Goal: Task Accomplishment & Management: Use online tool/utility

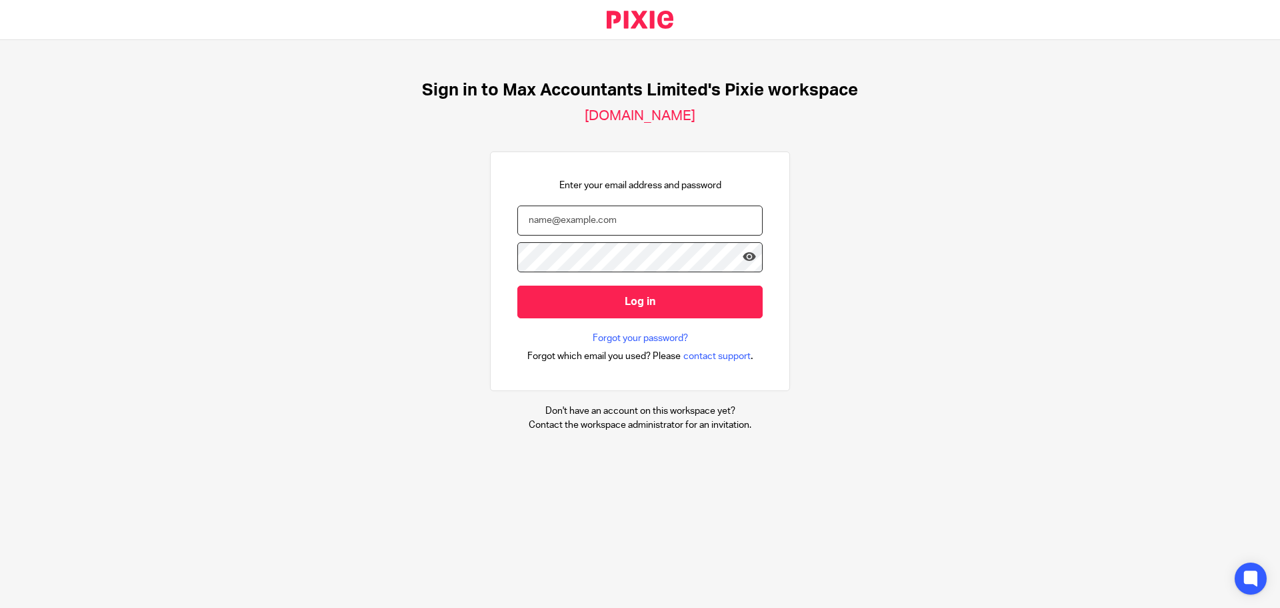
type input "helenc@maxaccountants.co.uk"
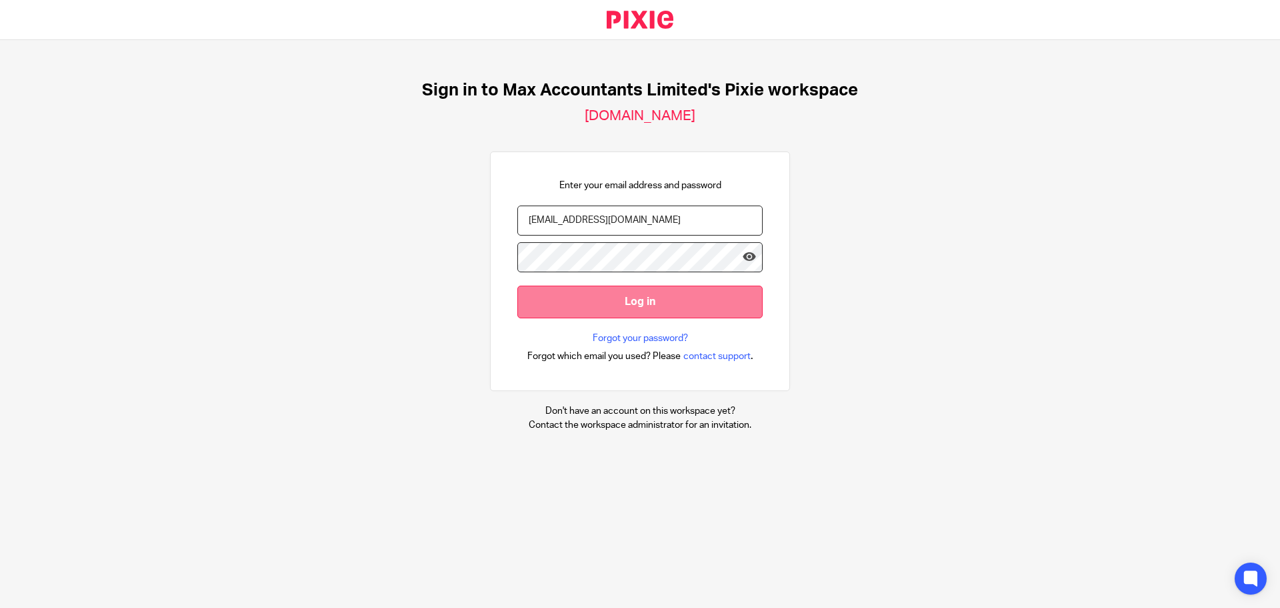
click at [588, 309] on input "Log in" at bounding box center [640, 301] width 245 height 33
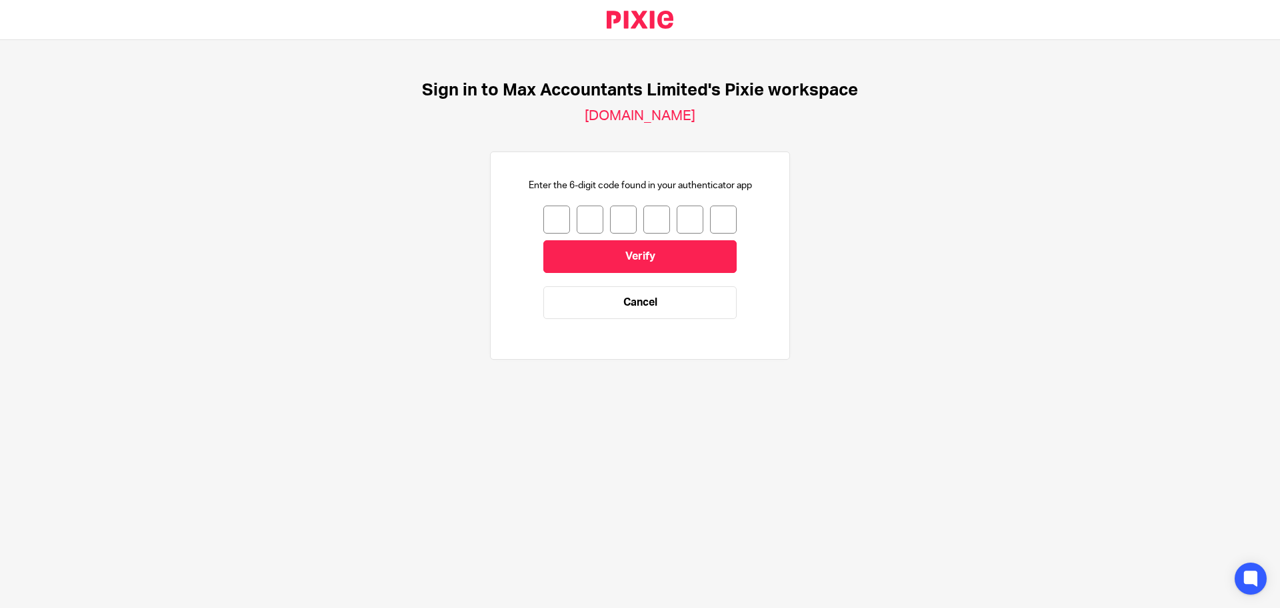
click at [546, 209] on input "number" at bounding box center [557, 219] width 27 height 28
type input "2"
type input "1"
type input "4"
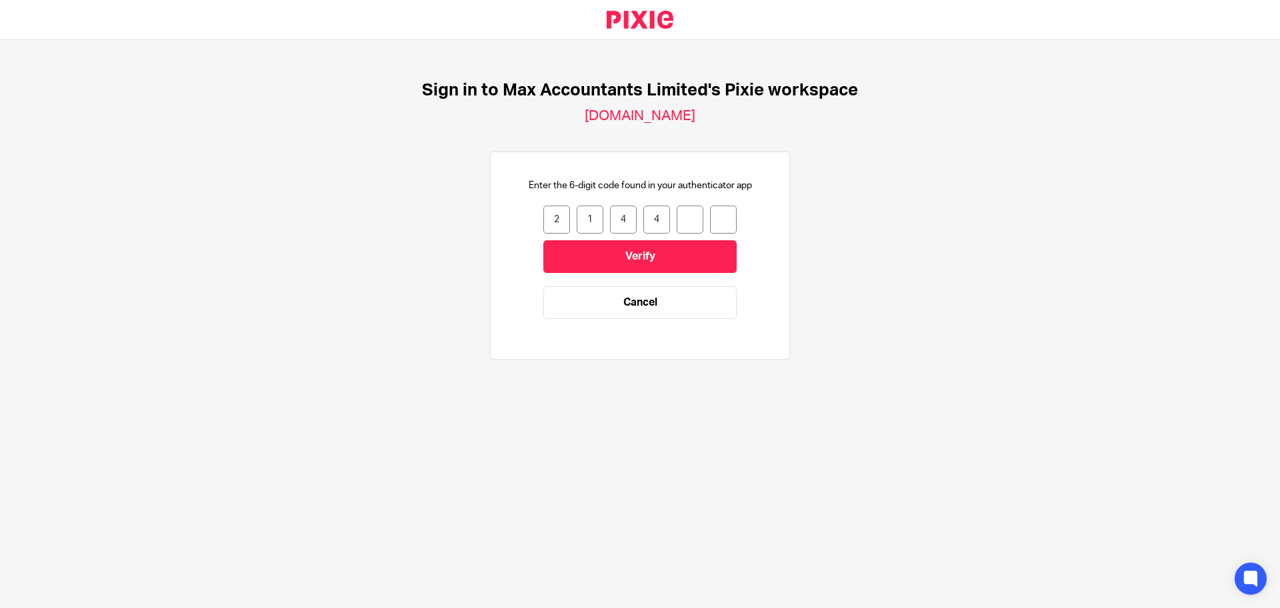
type input "4"
click at [577, 292] on link "Cancel" at bounding box center [640, 302] width 193 height 33
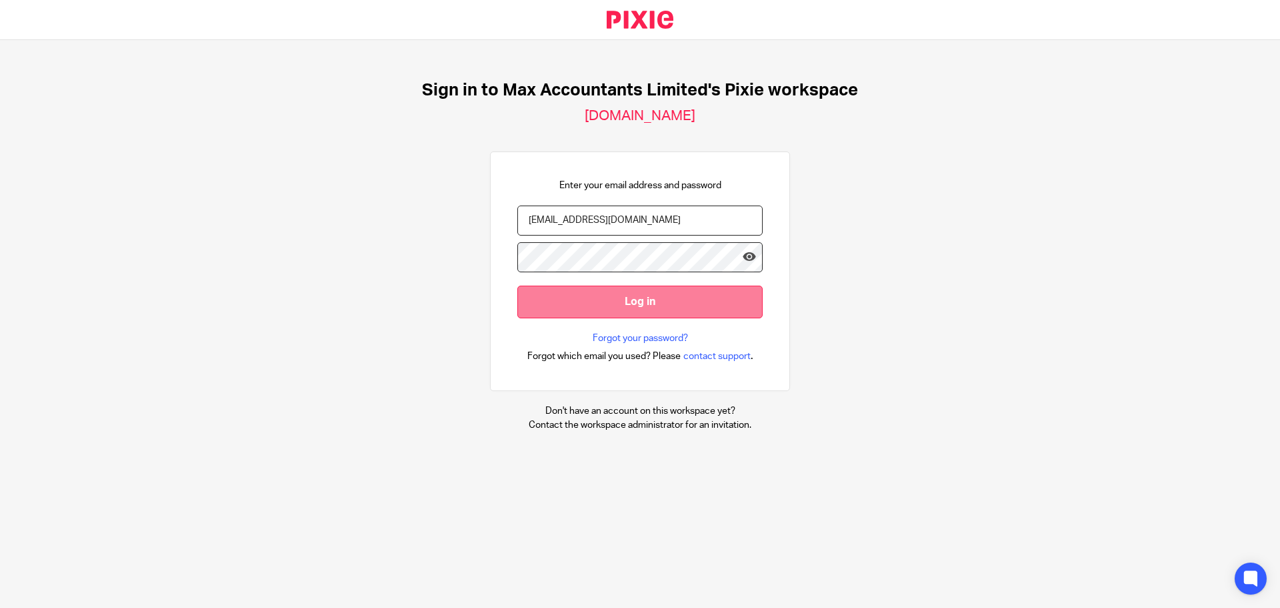
click at [576, 305] on input "Log in" at bounding box center [640, 301] width 245 height 33
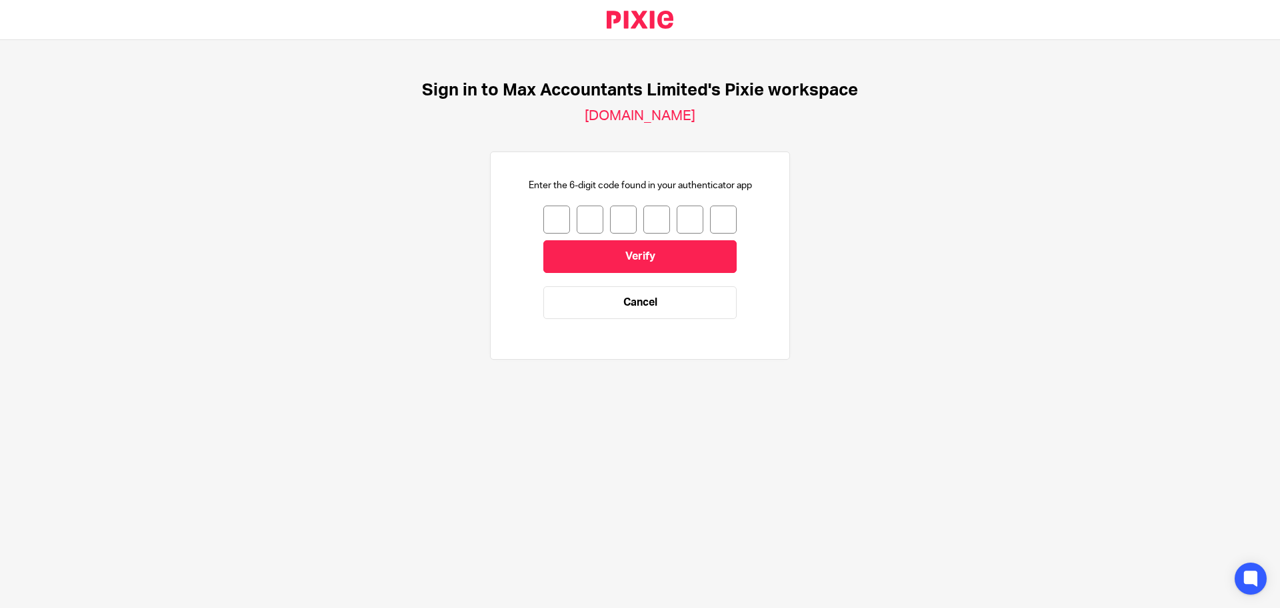
click at [554, 211] on input "number" at bounding box center [557, 219] width 27 height 28
type input "2"
type input "1"
type input "4"
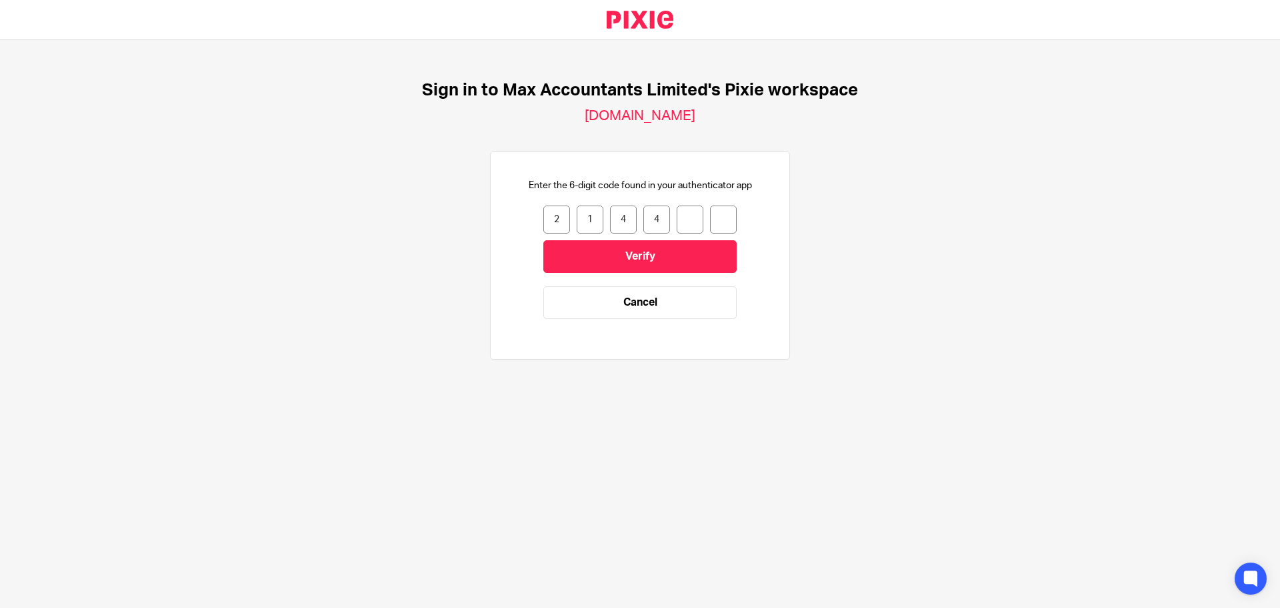
type input "4"
click at [600, 248] on input "Verify" at bounding box center [640, 256] width 193 height 33
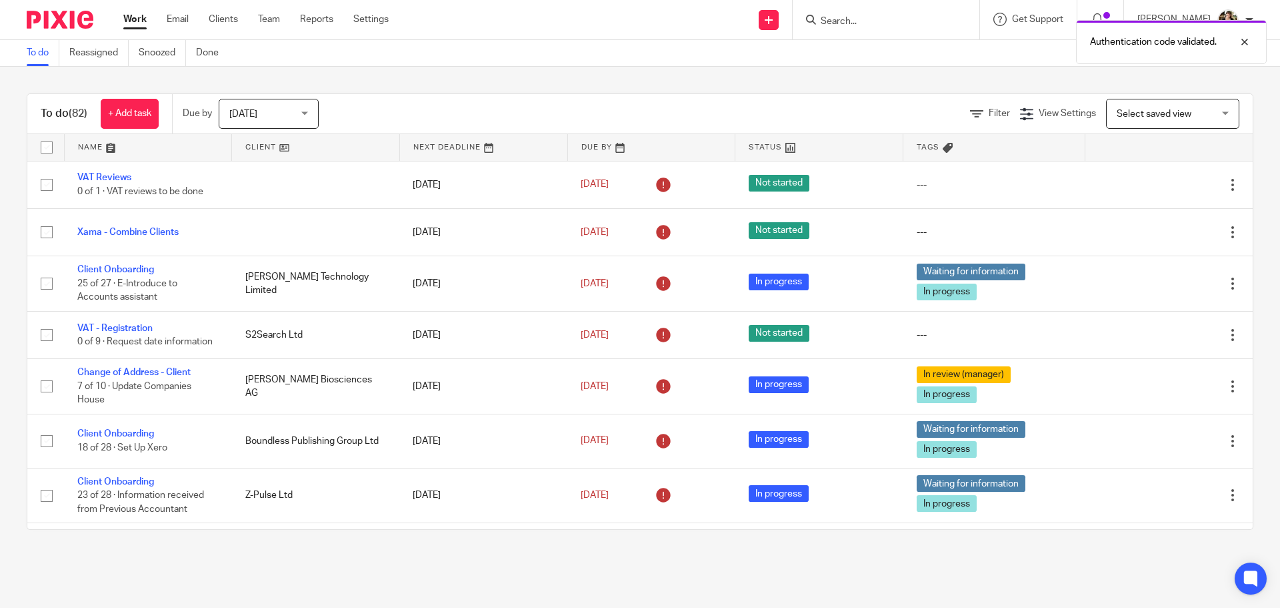
click at [899, 20] on div "Authentication code validated." at bounding box center [953, 38] width 627 height 51
click at [843, 27] on div "Authentication code validated." at bounding box center [953, 38] width 627 height 51
click at [1241, 45] on div at bounding box center [1235, 42] width 36 height 16
click at [829, 22] on input "Search" at bounding box center [880, 22] width 120 height 12
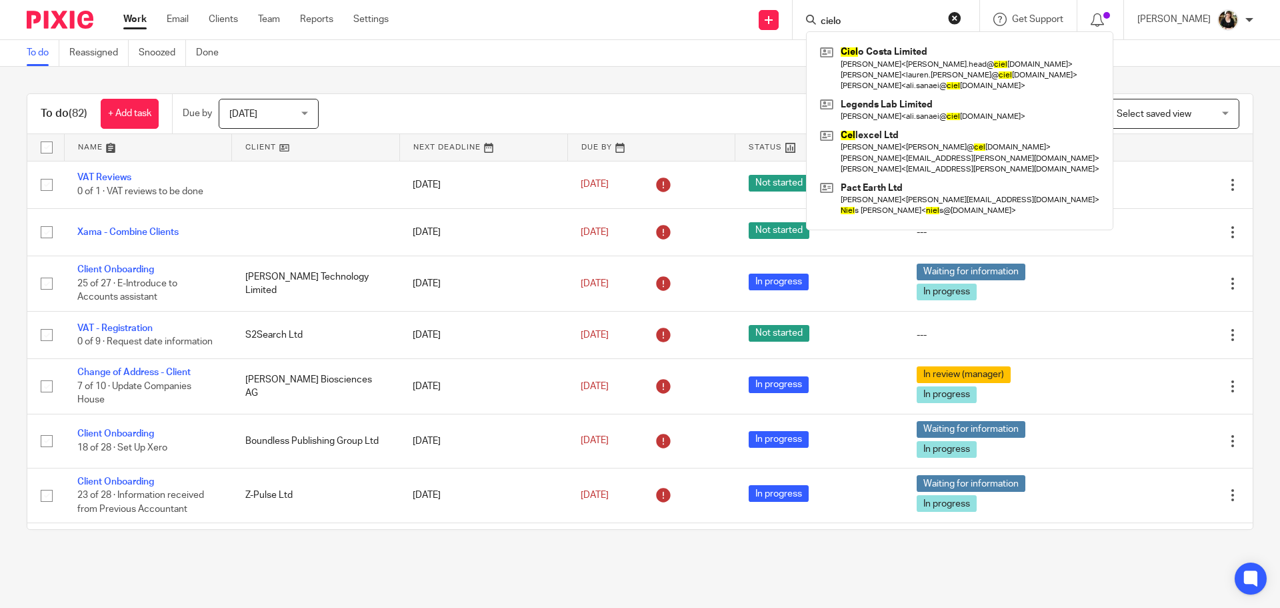
type input "cielo"
click button "submit" at bounding box center [0, 0] width 0 height 0
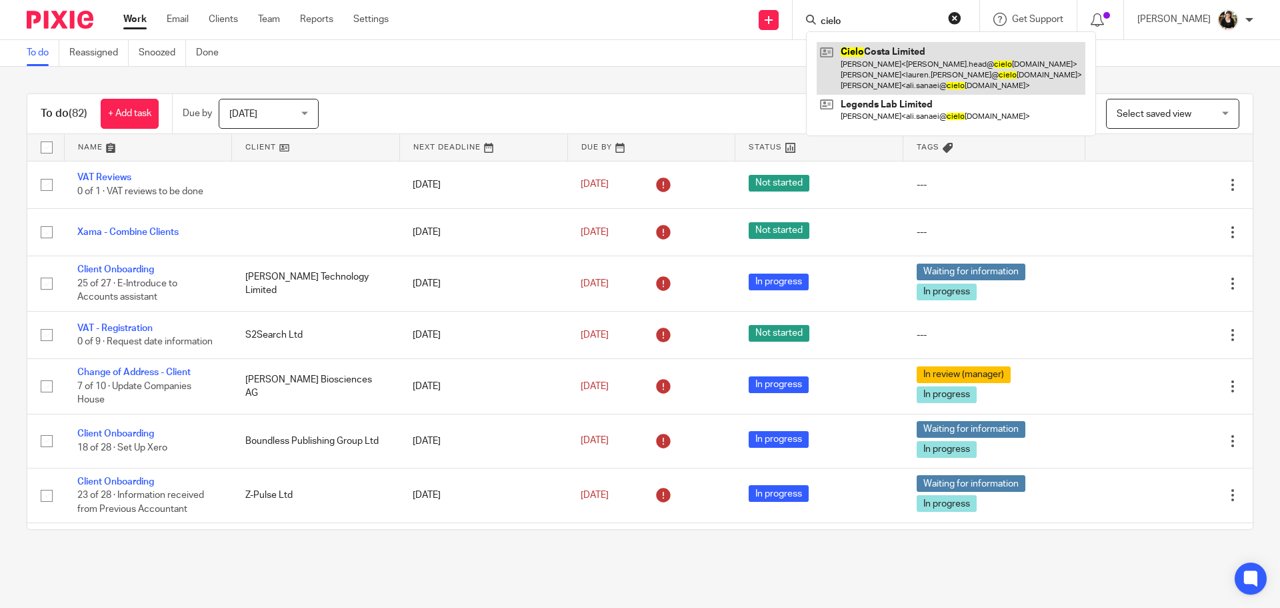
click at [869, 75] on link at bounding box center [951, 68] width 269 height 53
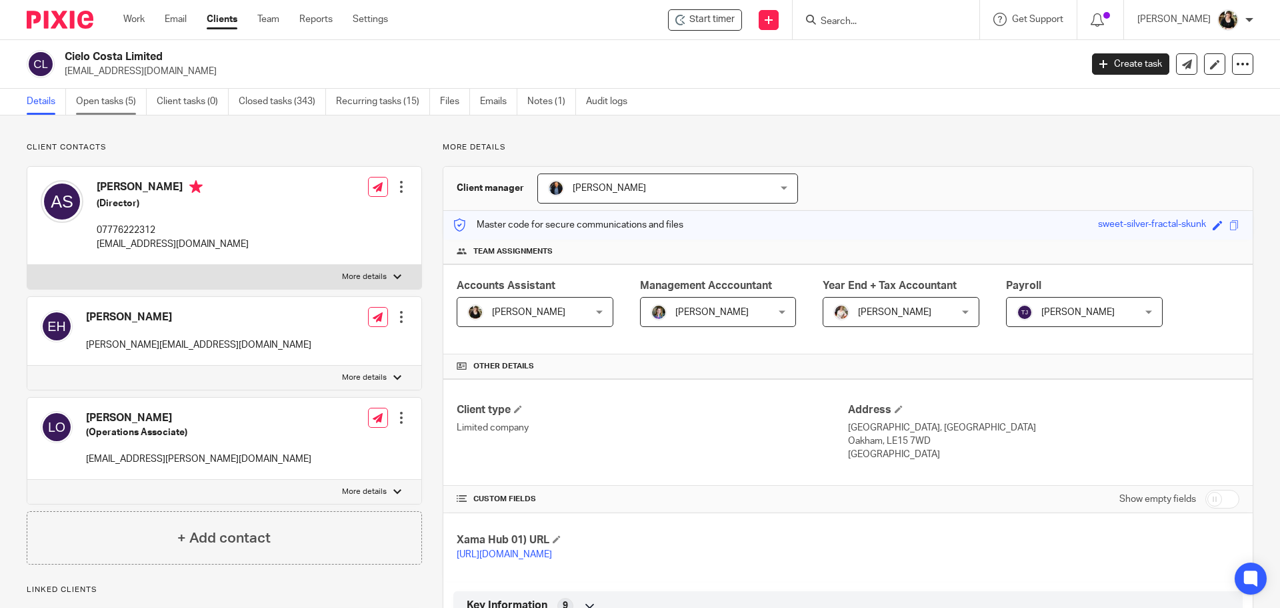
click at [100, 99] on link "Open tasks (5)" at bounding box center [111, 102] width 71 height 26
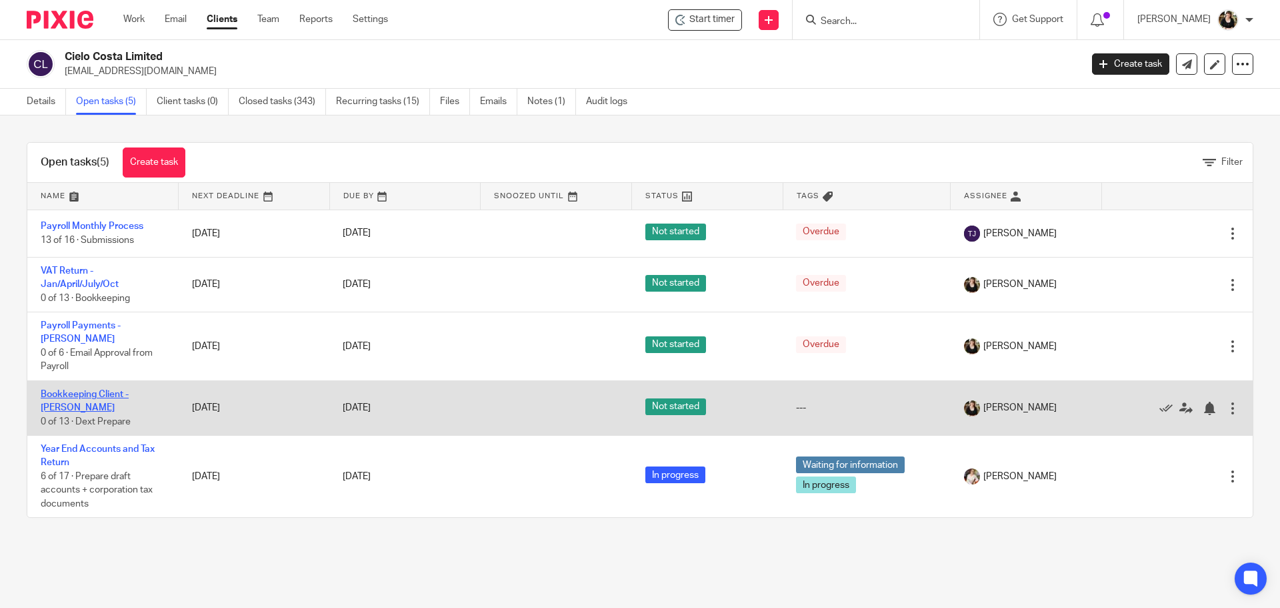
click at [111, 395] on link "Bookkeeping Client - [PERSON_NAME]" at bounding box center [85, 400] width 88 height 23
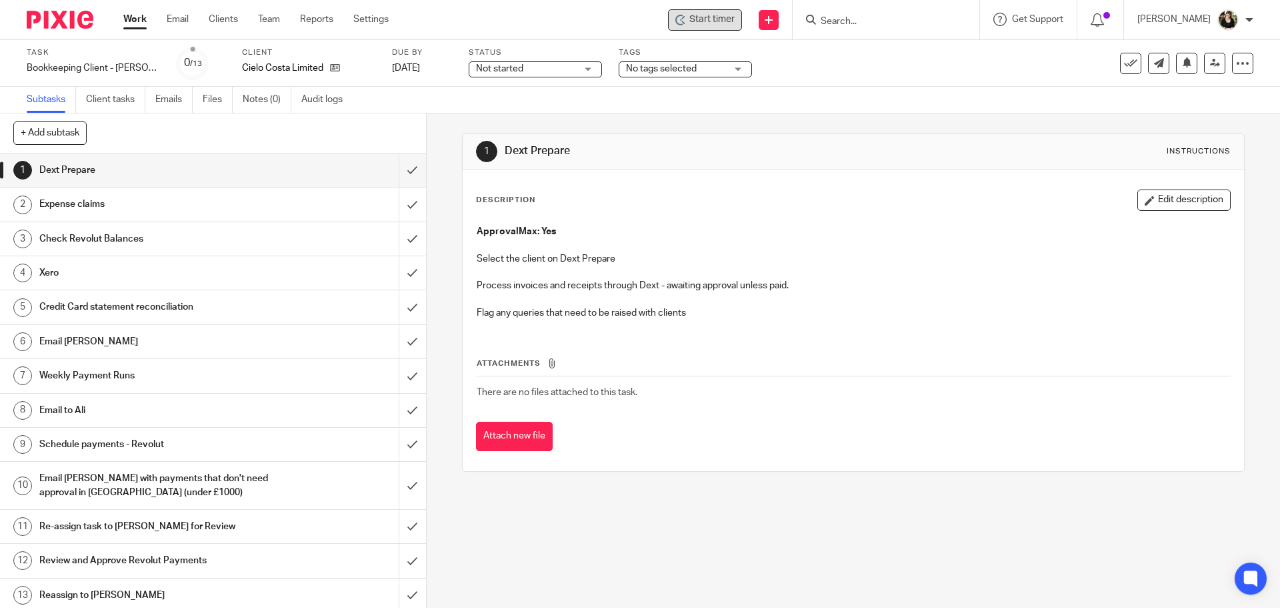
click at [707, 12] on div "Start timer" at bounding box center [705, 19] width 74 height 21
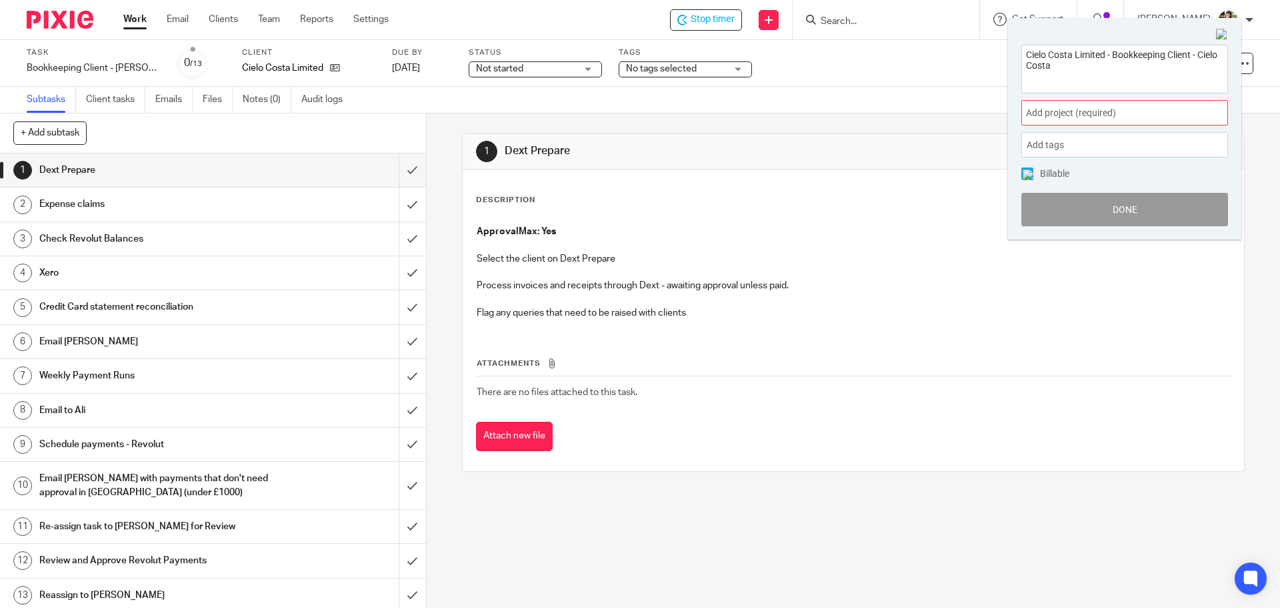
click at [1160, 120] on span "Add project (required) :" at bounding box center [1110, 113] width 168 height 14
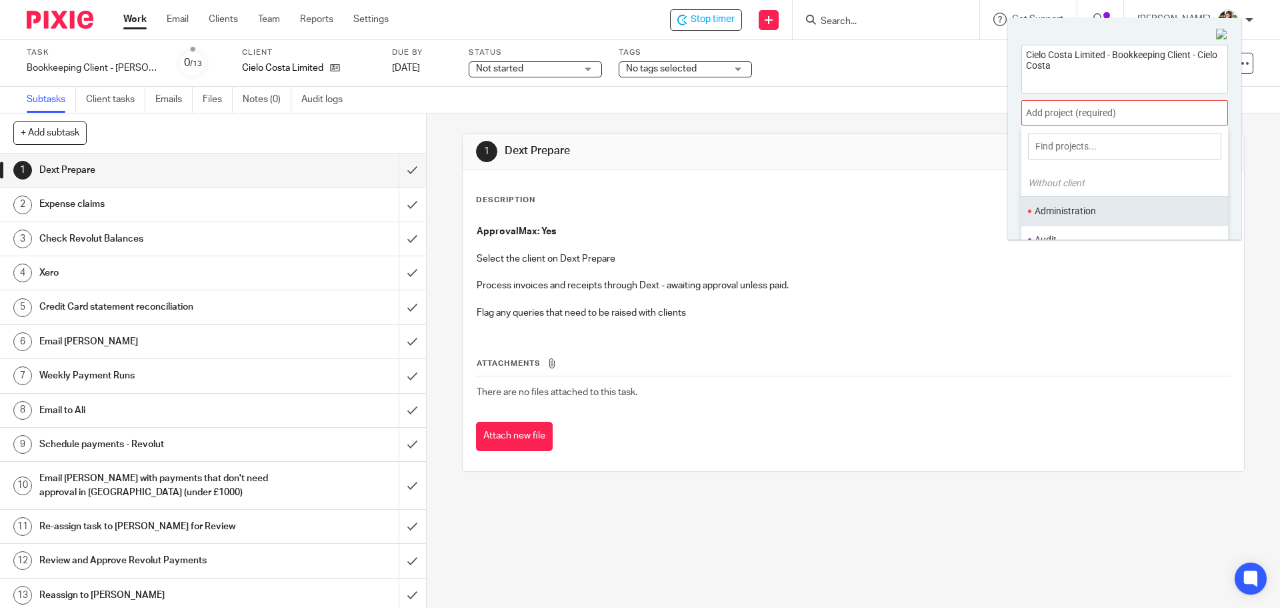
scroll to position [67, 0]
click at [1072, 193] on ul "Bookkeeping" at bounding box center [1125, 201] width 207 height 29
click at [1072, 201] on li "Bookkeeping" at bounding box center [1122, 202] width 174 height 14
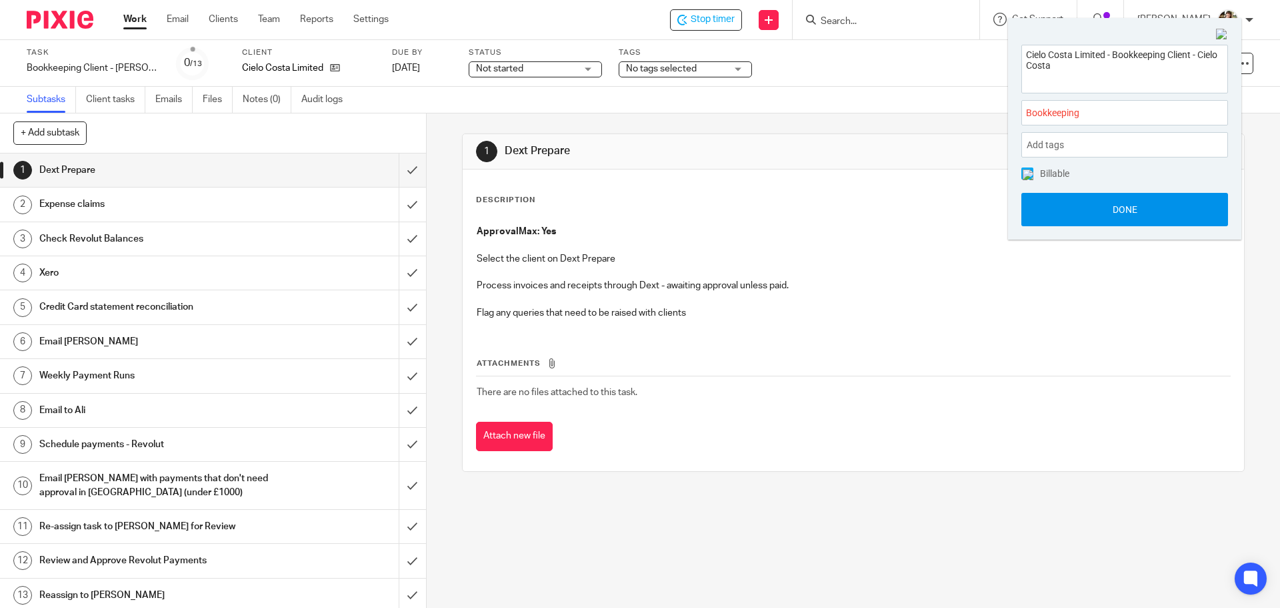
click at [1074, 213] on button "Done" at bounding box center [1125, 209] width 207 height 33
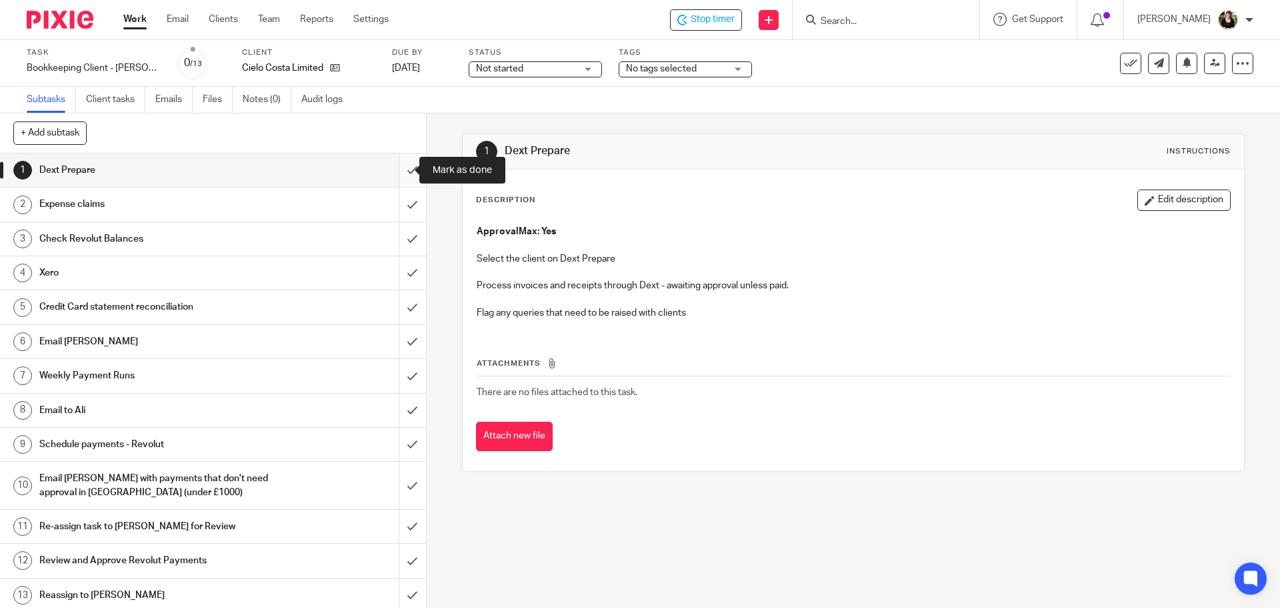
click at [404, 165] on input "submit" at bounding box center [213, 169] width 426 height 33
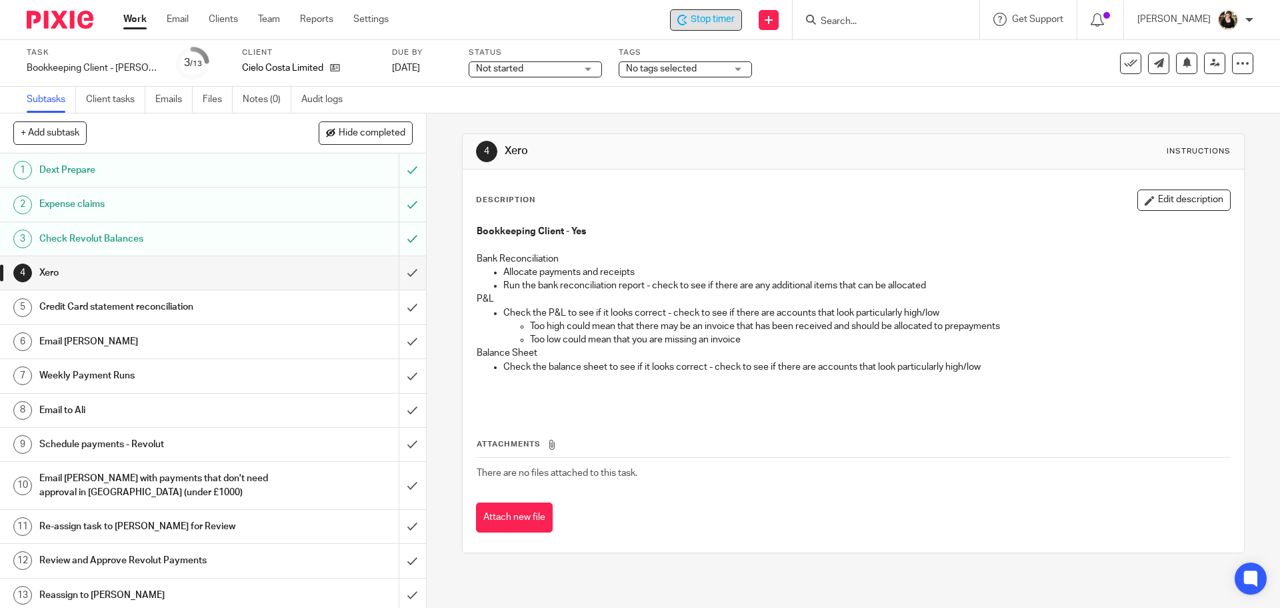
click at [693, 25] on div "Stop timer" at bounding box center [706, 20] width 57 height 14
click at [400, 269] on input "submit" at bounding box center [213, 272] width 426 height 33
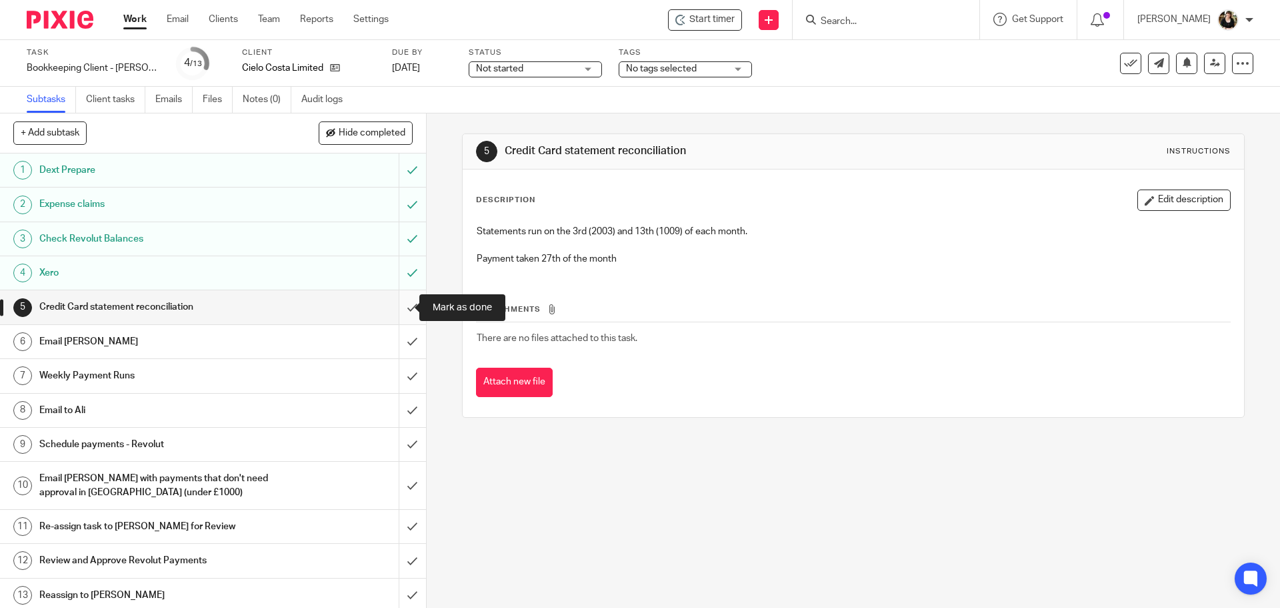
click at [398, 309] on input "submit" at bounding box center [213, 306] width 426 height 33
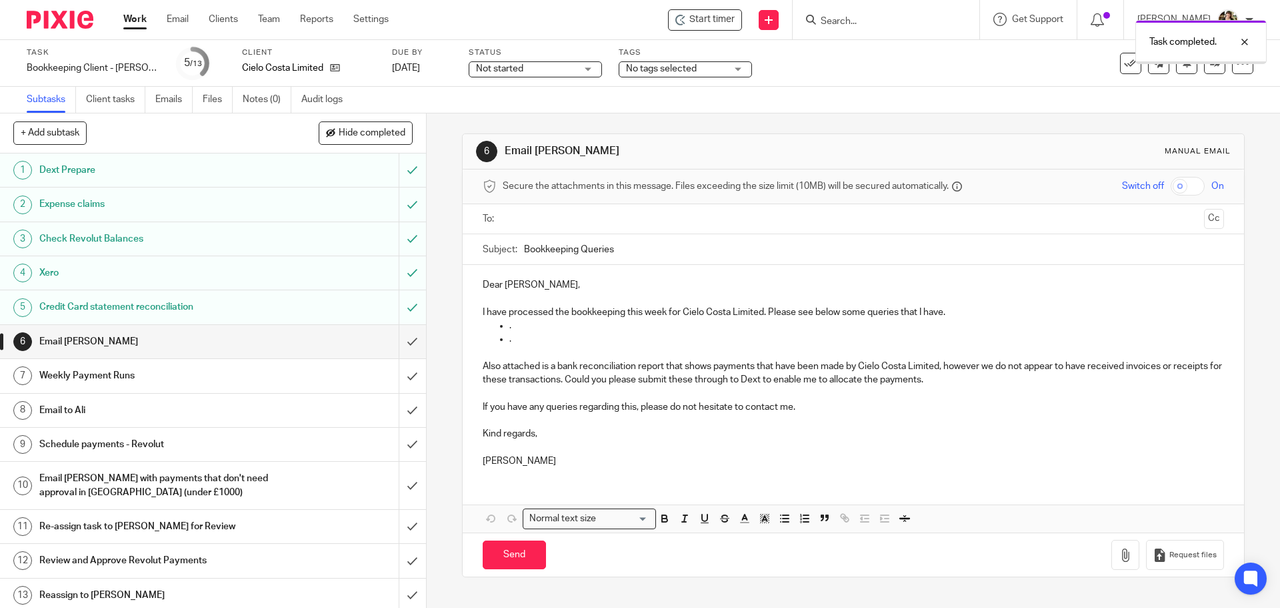
click at [553, 221] on input "text" at bounding box center [853, 218] width 691 height 15
click at [622, 254] on input "Bookkeeping Queries" at bounding box center [874, 252] width 700 height 30
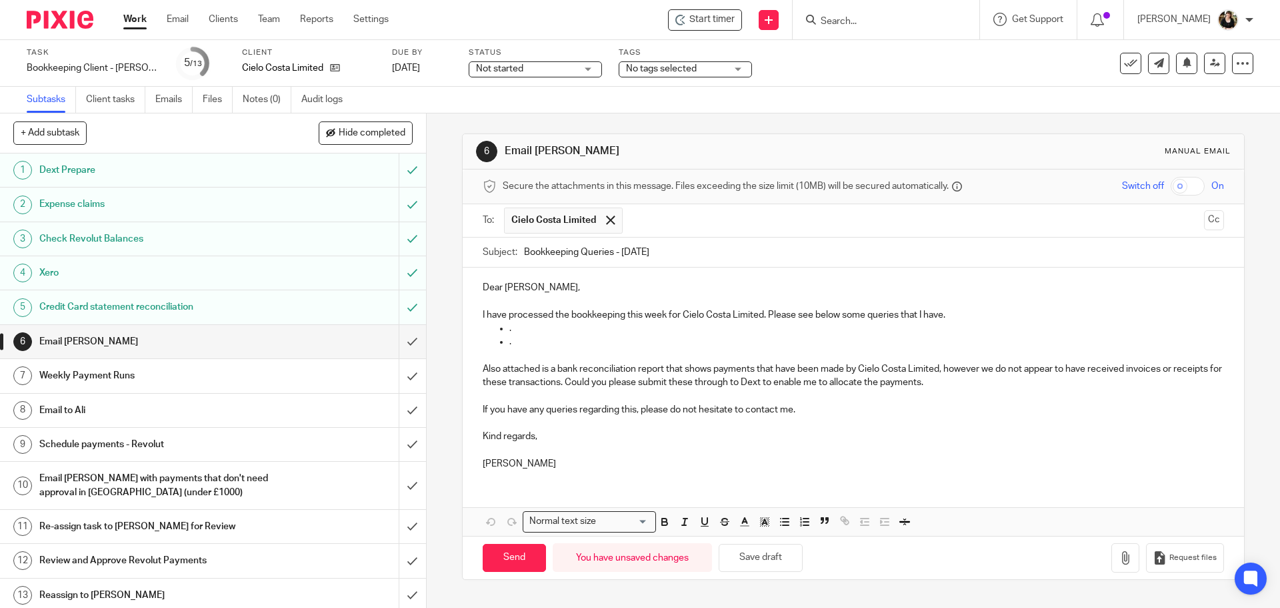
type input "Bookkeeping Queries - 26.08.2025"
drag, startPoint x: 768, startPoint y: 317, endPoint x: 784, endPoint y: 339, distance: 28.1
click at [784, 339] on div "Dear Ali, I have processed the bookkeeping this week for Cielo Costa Limited. P…" at bounding box center [853, 373] width 781 height 213
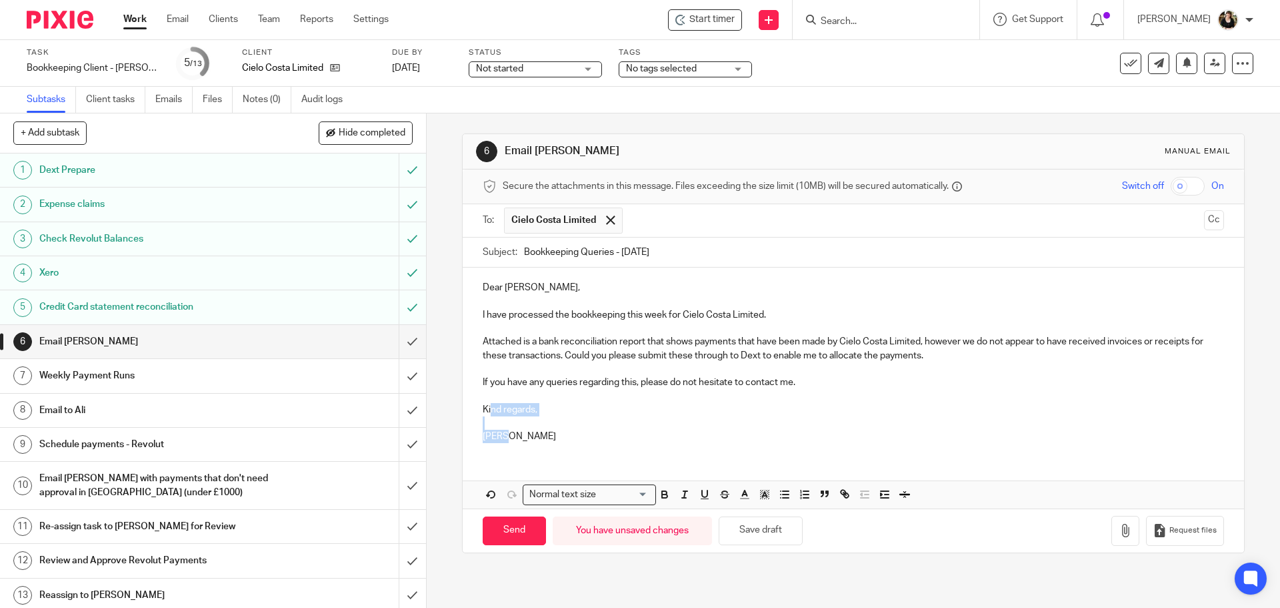
drag, startPoint x: 490, startPoint y: 403, endPoint x: 687, endPoint y: 460, distance: 205.6
click at [687, 460] on div "Dear Ali, I have processed the bookkeeping this week for Cielo Costa Limited. A…" at bounding box center [853, 387] width 781 height 241
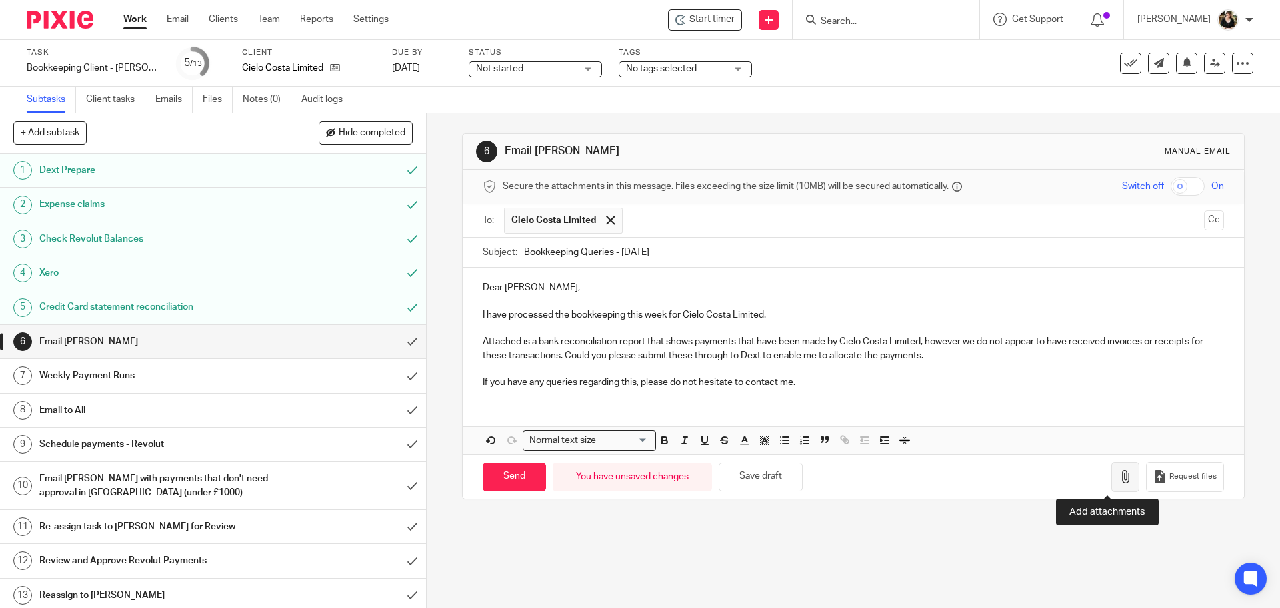
click at [1119, 483] on icon "button" at bounding box center [1125, 475] width 13 height 13
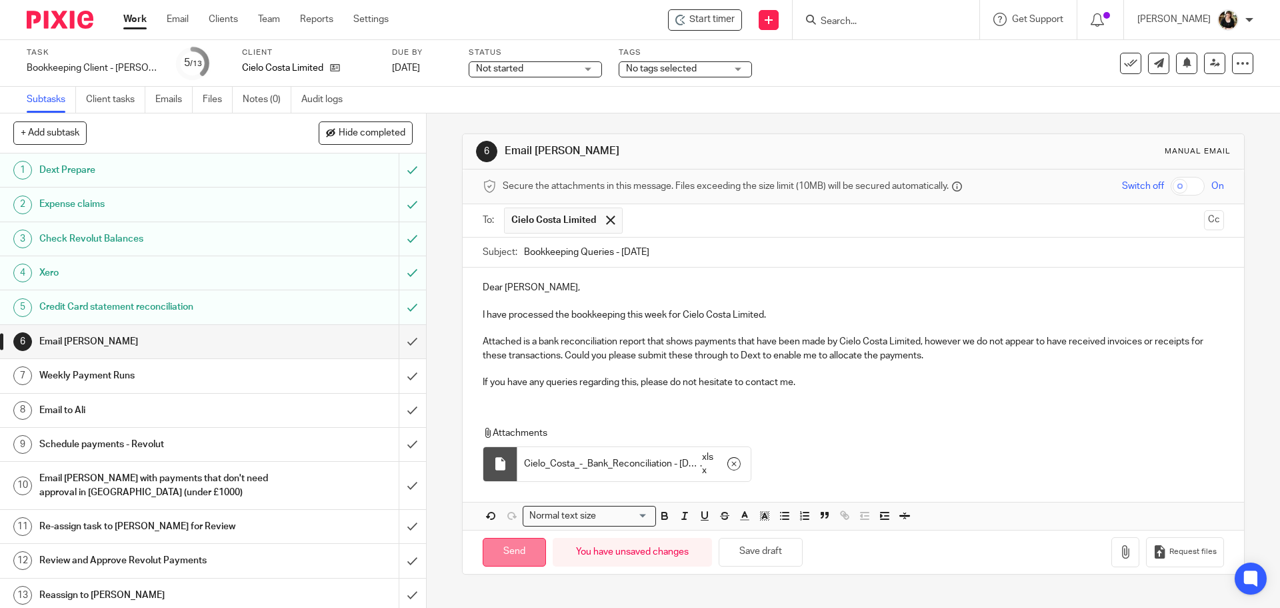
click at [506, 552] on input "Send" at bounding box center [514, 552] width 63 height 29
click at [537, 71] on span "Not started" at bounding box center [526, 69] width 100 height 14
type input "Sent"
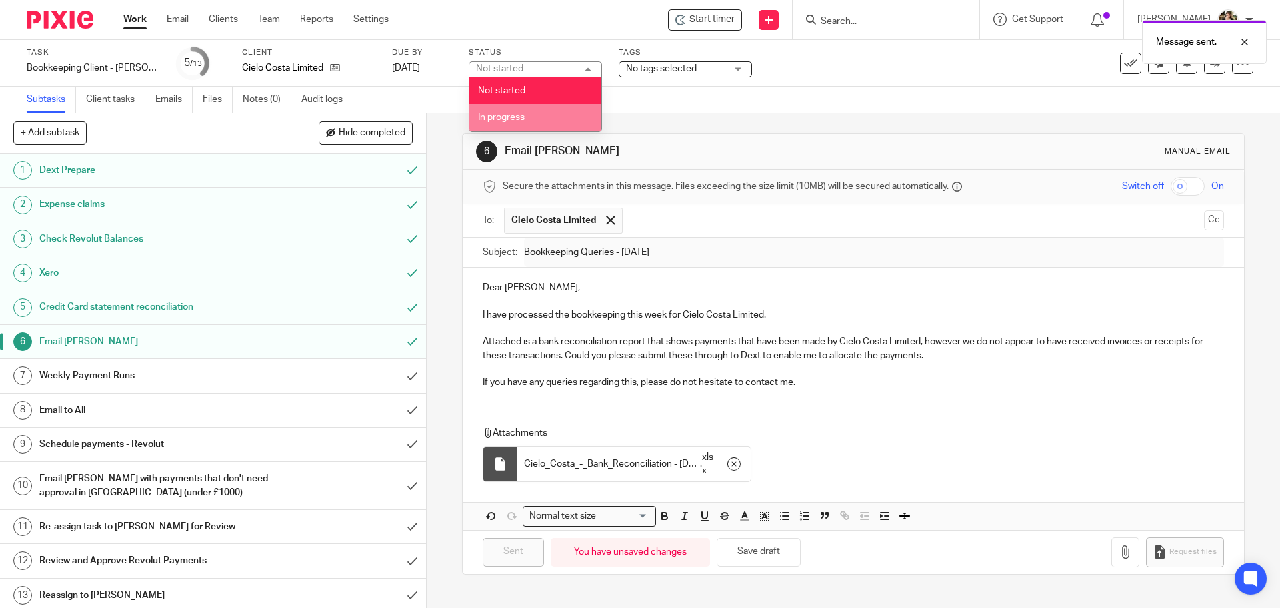
click at [528, 112] on li "In progress" at bounding box center [535, 117] width 132 height 27
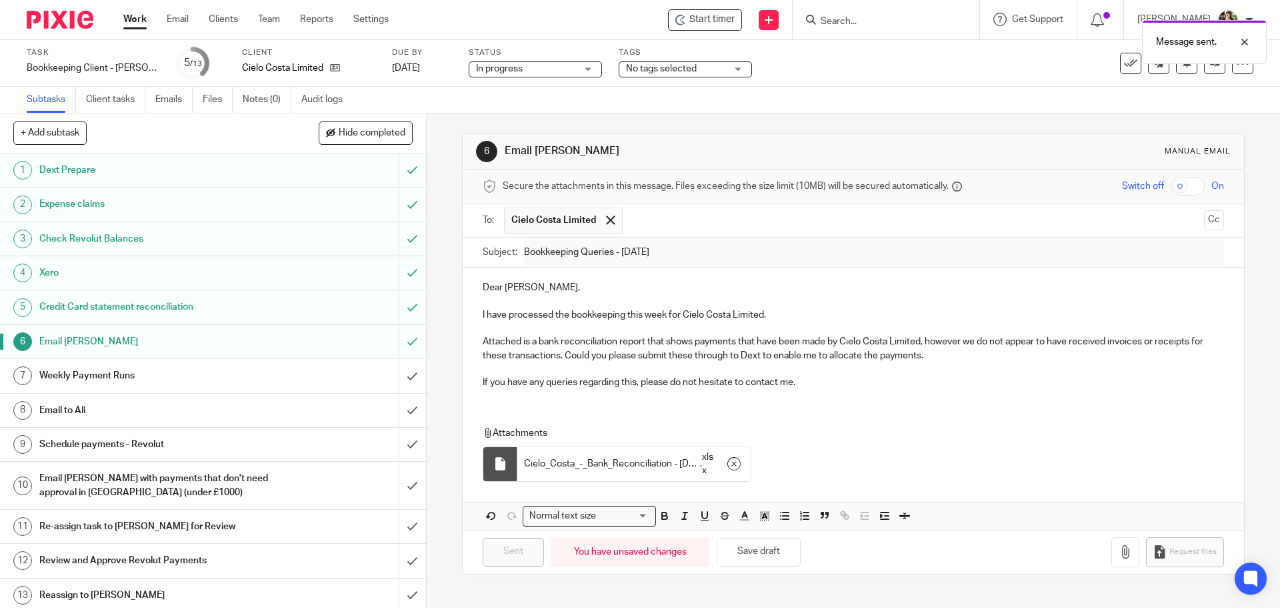
click at [642, 70] on span "No tags selected" at bounding box center [661, 68] width 71 height 9
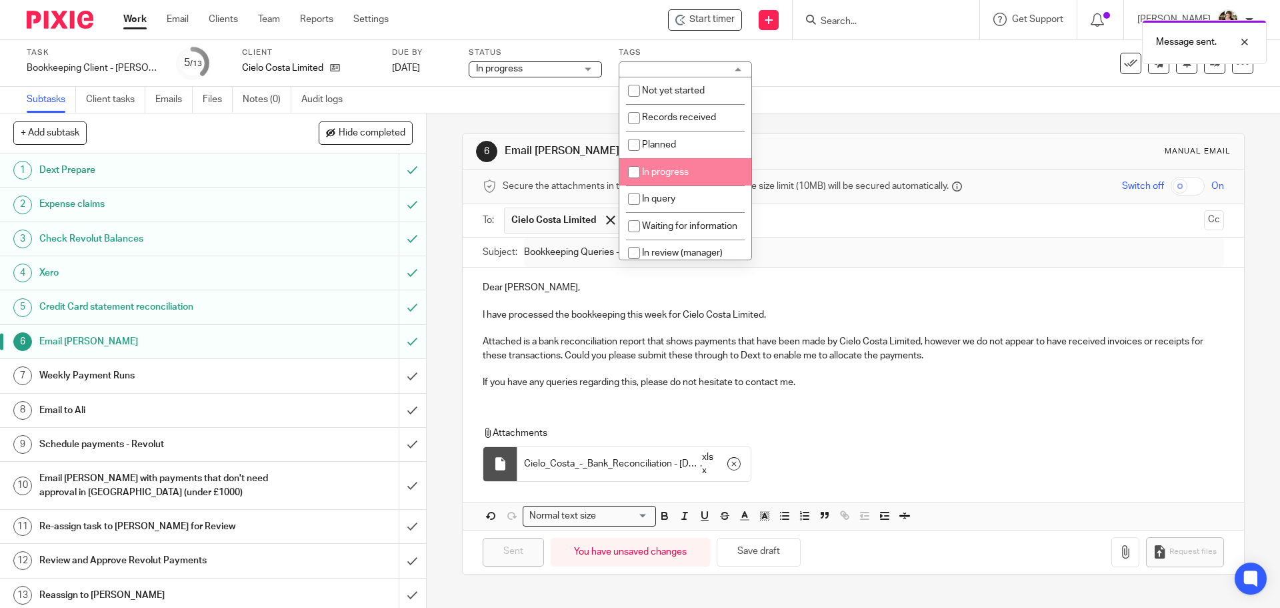
click at [703, 171] on li "In progress" at bounding box center [686, 171] width 132 height 27
checkbox input "true"
click at [847, 116] on div "6 Email Ali Manual email Secure the attachments in this message. Files exceedin…" at bounding box center [853, 353] width 782 height 481
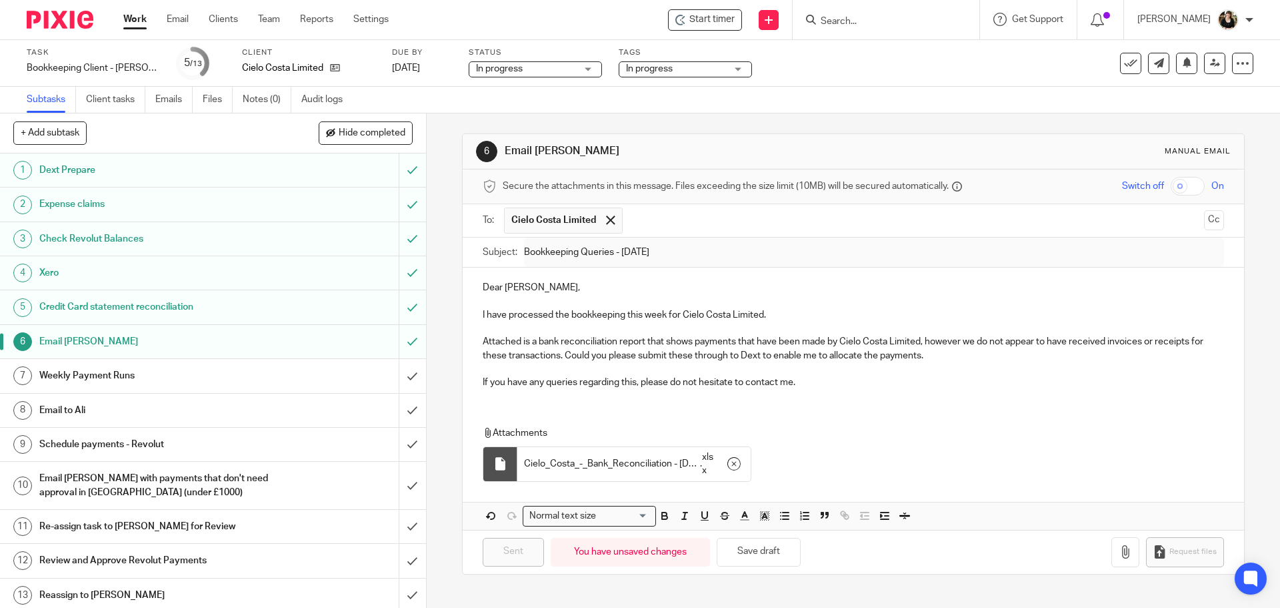
click at [848, 23] on input "Search" at bounding box center [880, 22] width 120 height 12
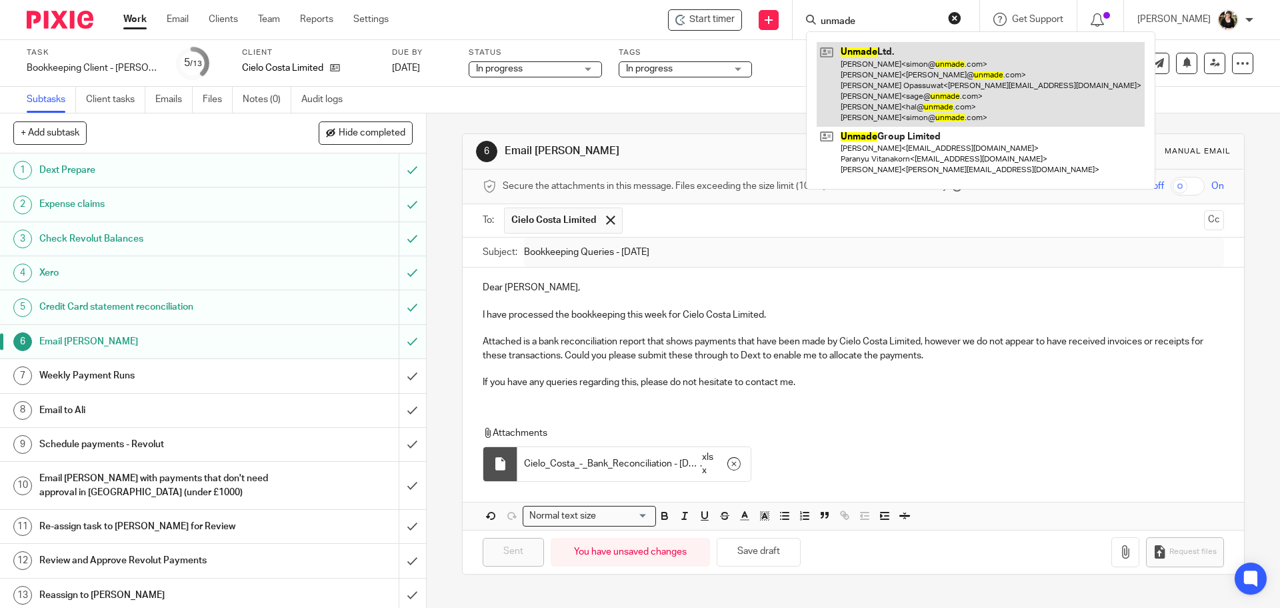
type input "unmade"
click at [874, 97] on link at bounding box center [981, 84] width 328 height 85
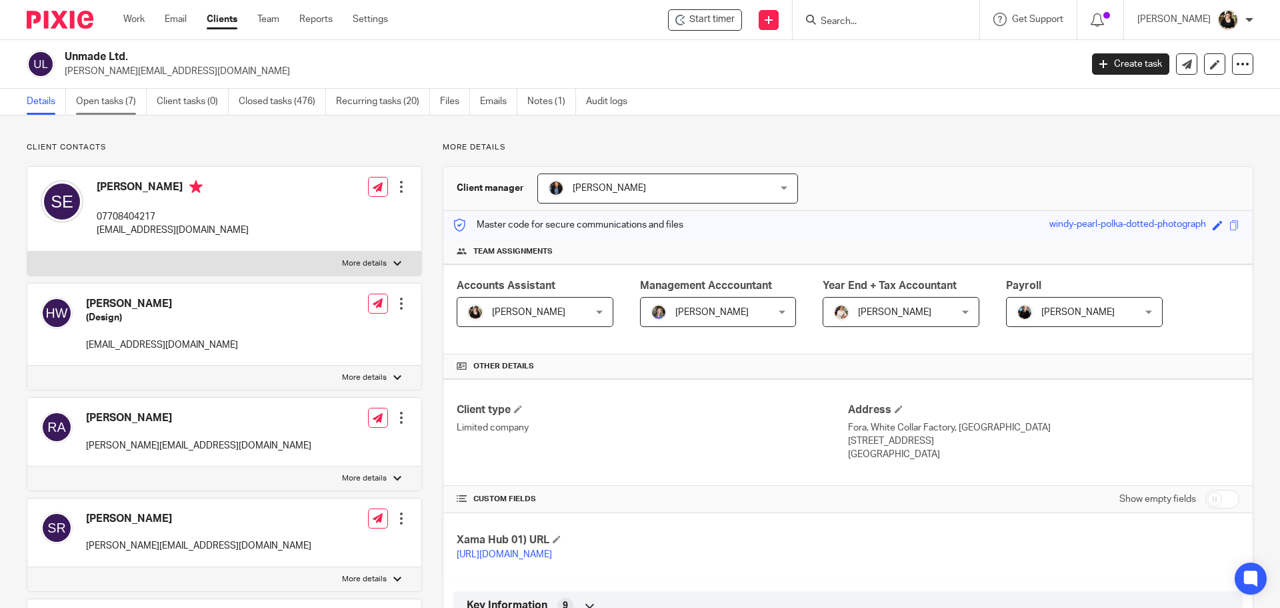
click at [117, 99] on link "Open tasks (7)" at bounding box center [111, 102] width 71 height 26
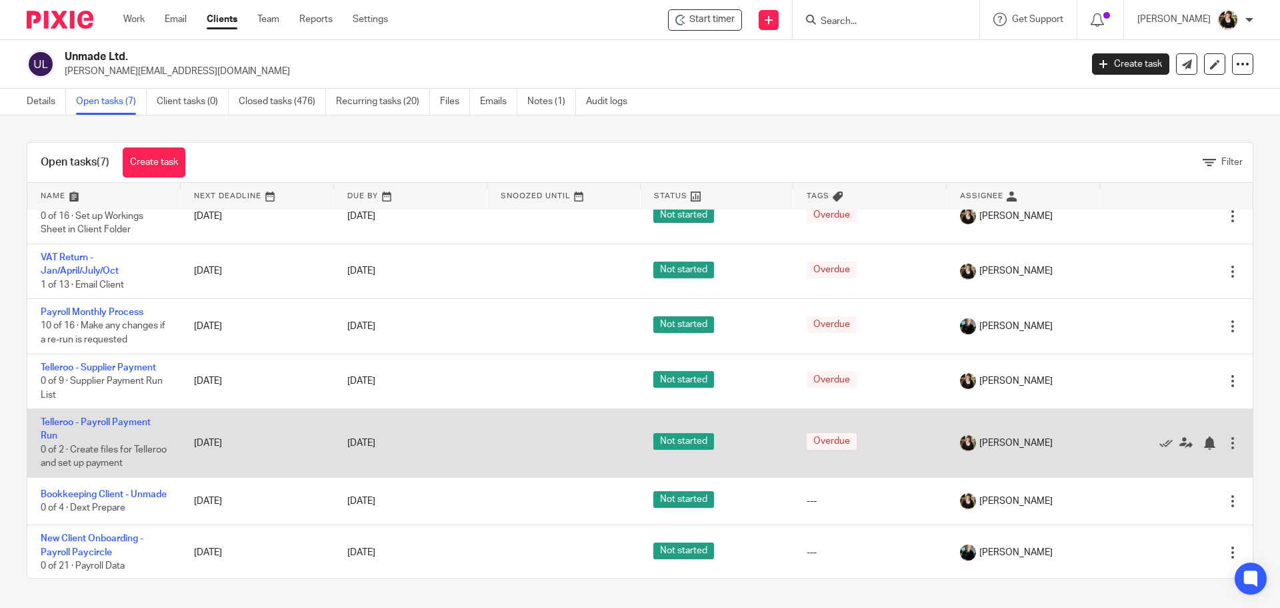
scroll to position [29, 0]
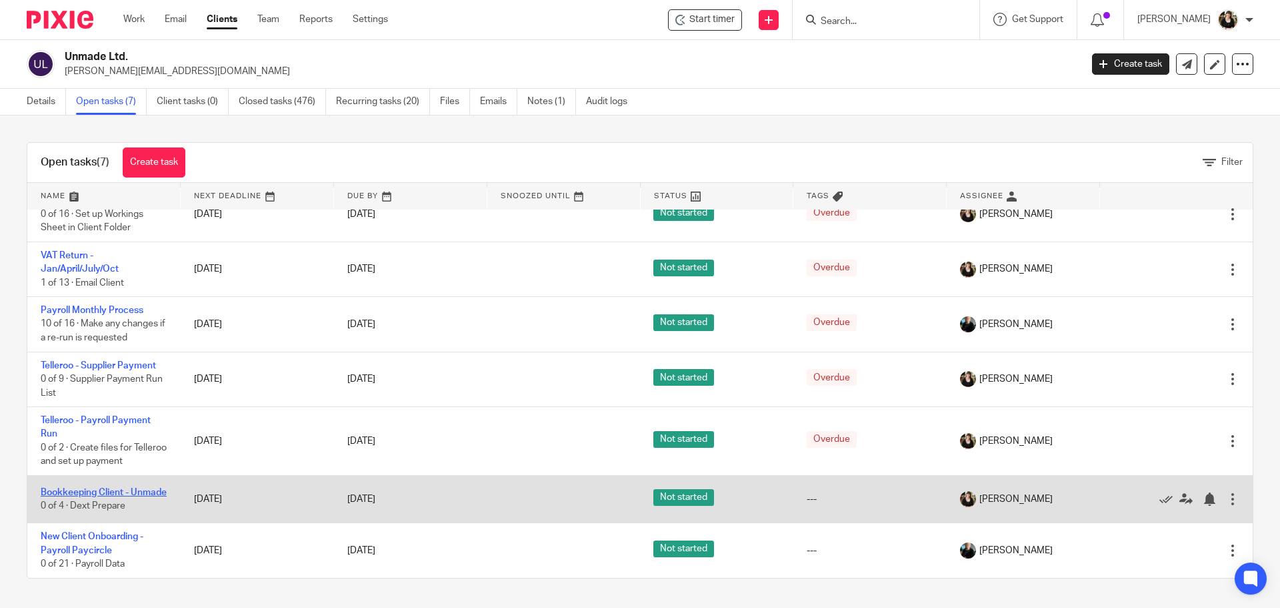
click at [113, 488] on link "Bookkeeping Client - Unmade" at bounding box center [104, 492] width 126 height 9
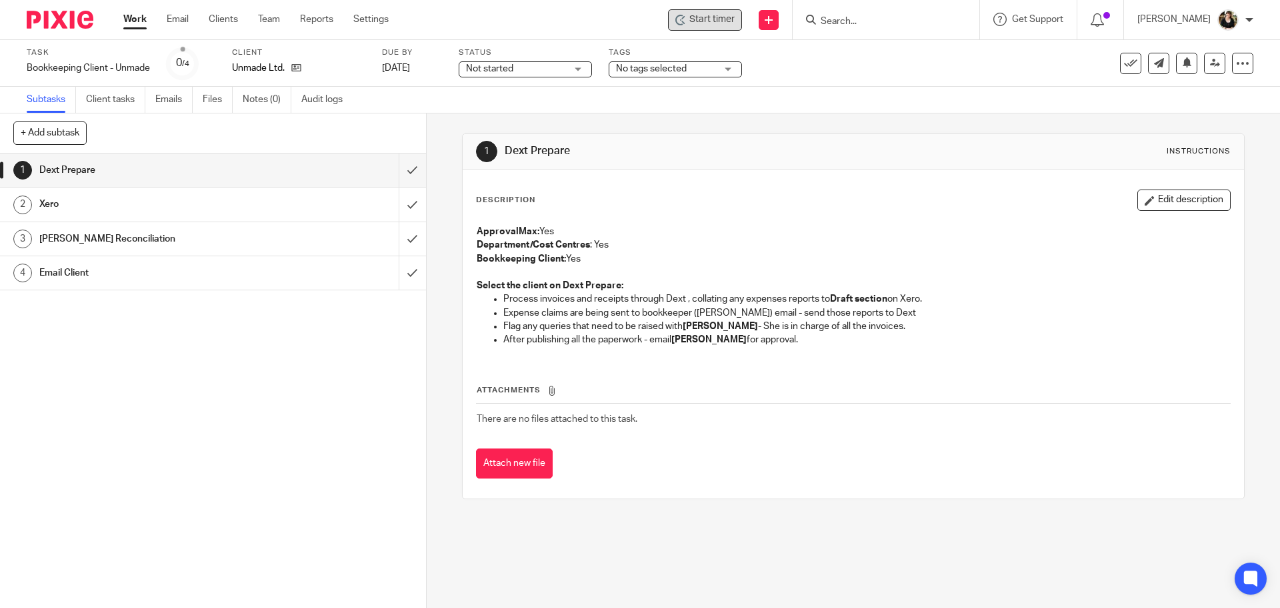
click at [686, 19] on icon at bounding box center [681, 20] width 11 height 11
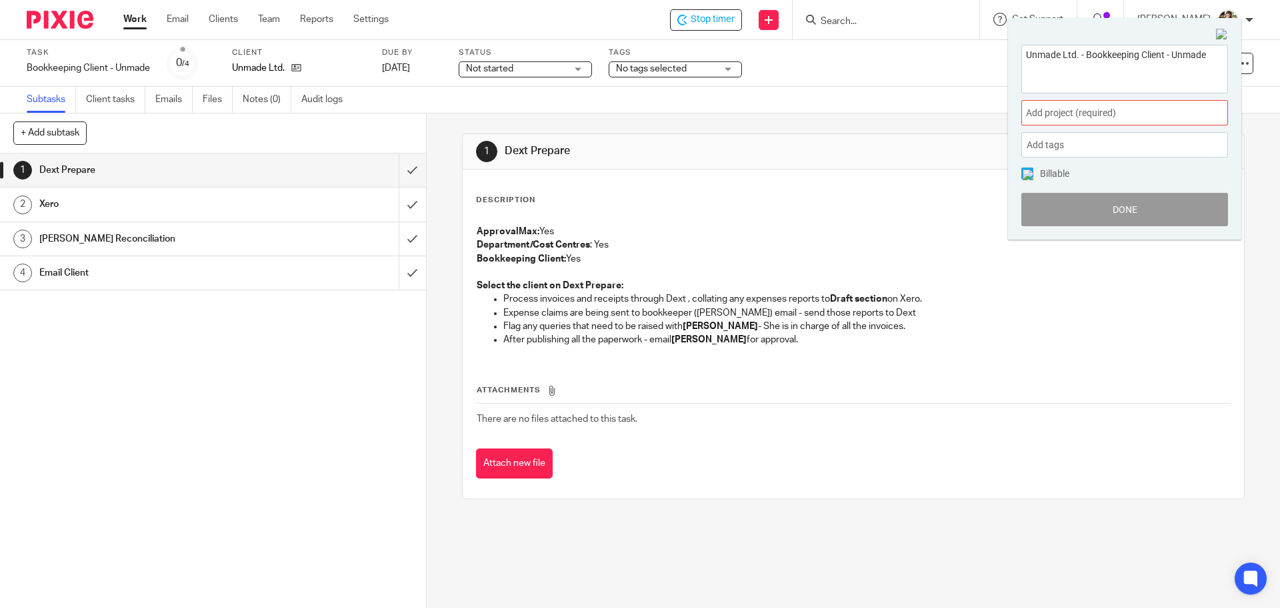
click at [1166, 122] on div "Add project (required) :" at bounding box center [1125, 112] width 207 height 25
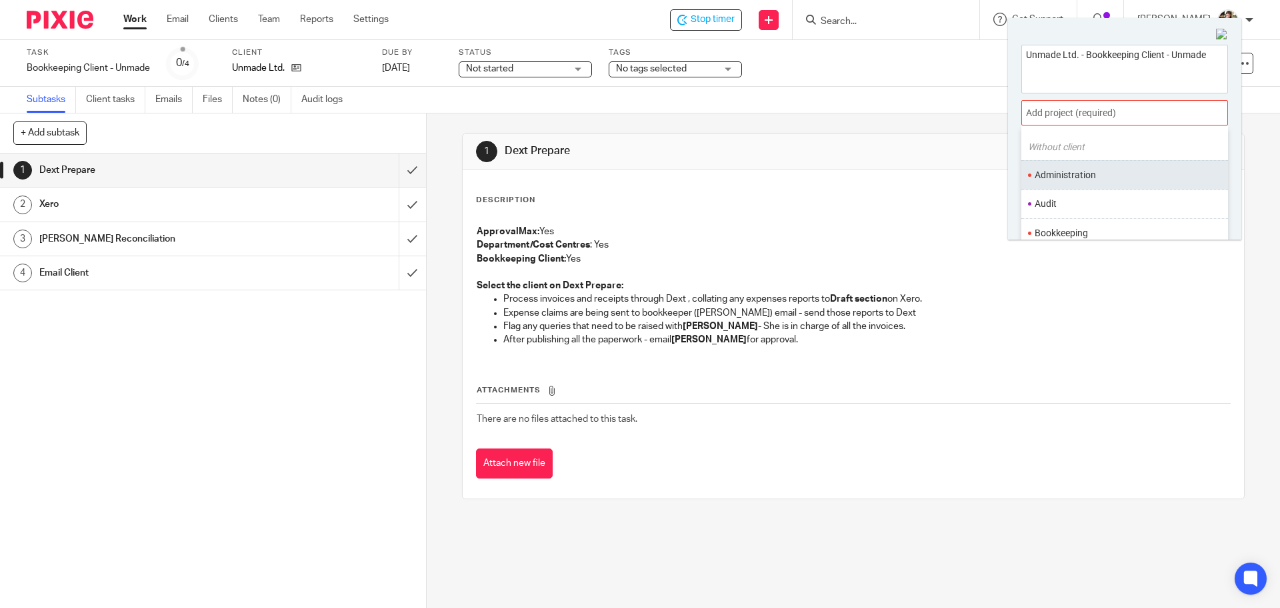
scroll to position [67, 0]
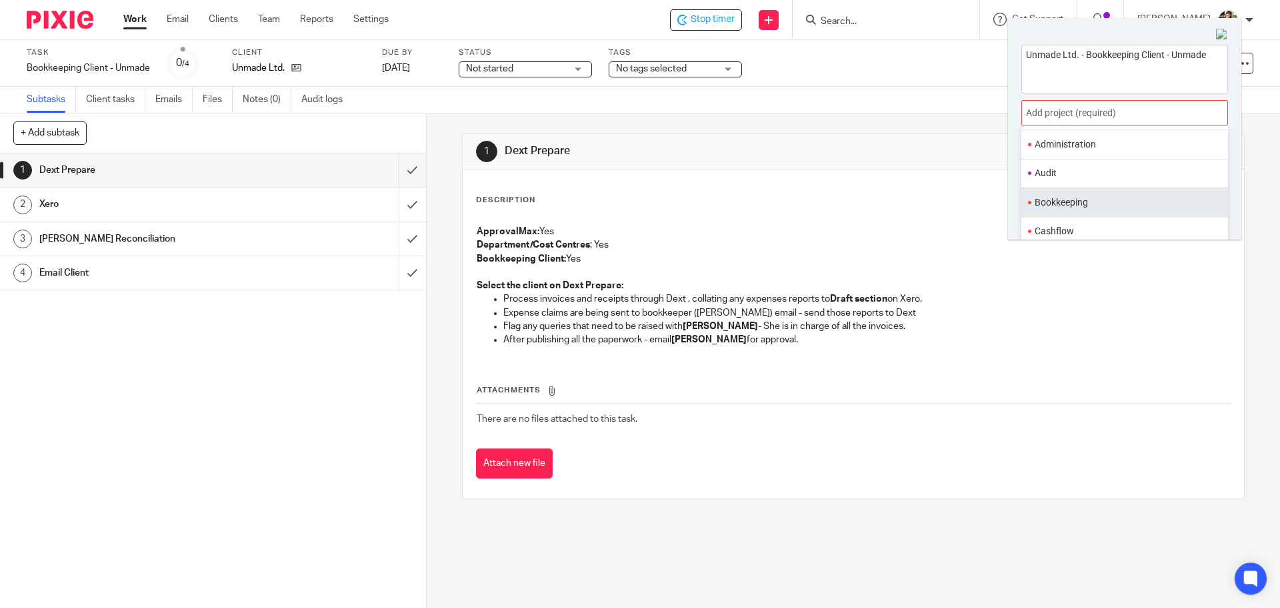
click at [1079, 205] on li "Bookkeeping" at bounding box center [1122, 202] width 174 height 14
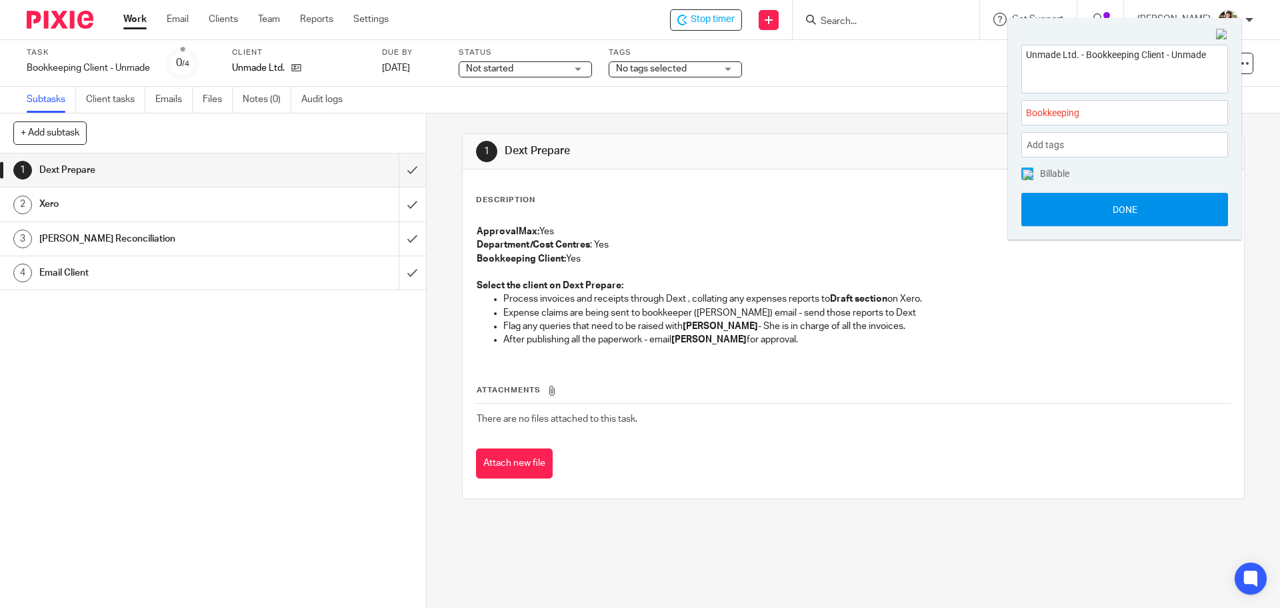
click at [1080, 205] on button "Done" at bounding box center [1125, 209] width 207 height 33
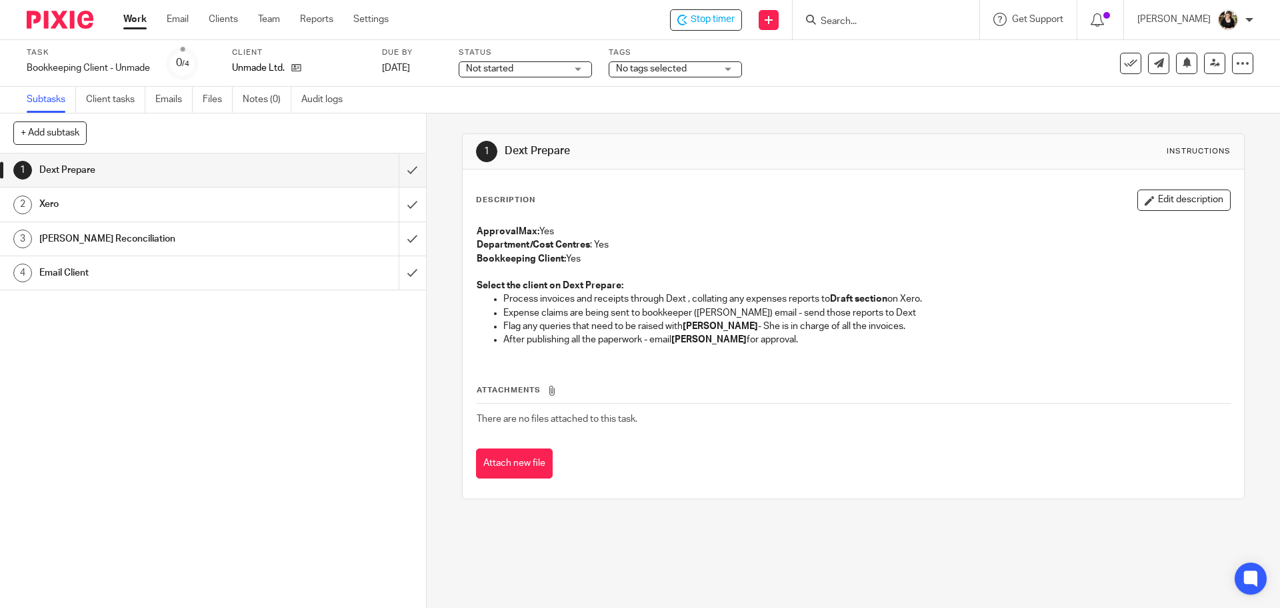
click at [469, 71] on span "Not started" at bounding box center [489, 68] width 47 height 9
click at [508, 113] on span "In progress" at bounding box center [492, 117] width 47 height 9
click at [714, 100] on div "Subtasks Client tasks Emails Files Notes (0) Audit logs" at bounding box center [640, 100] width 1280 height 27
click at [673, 63] on span "No tags selected" at bounding box center [666, 69] width 100 height 14
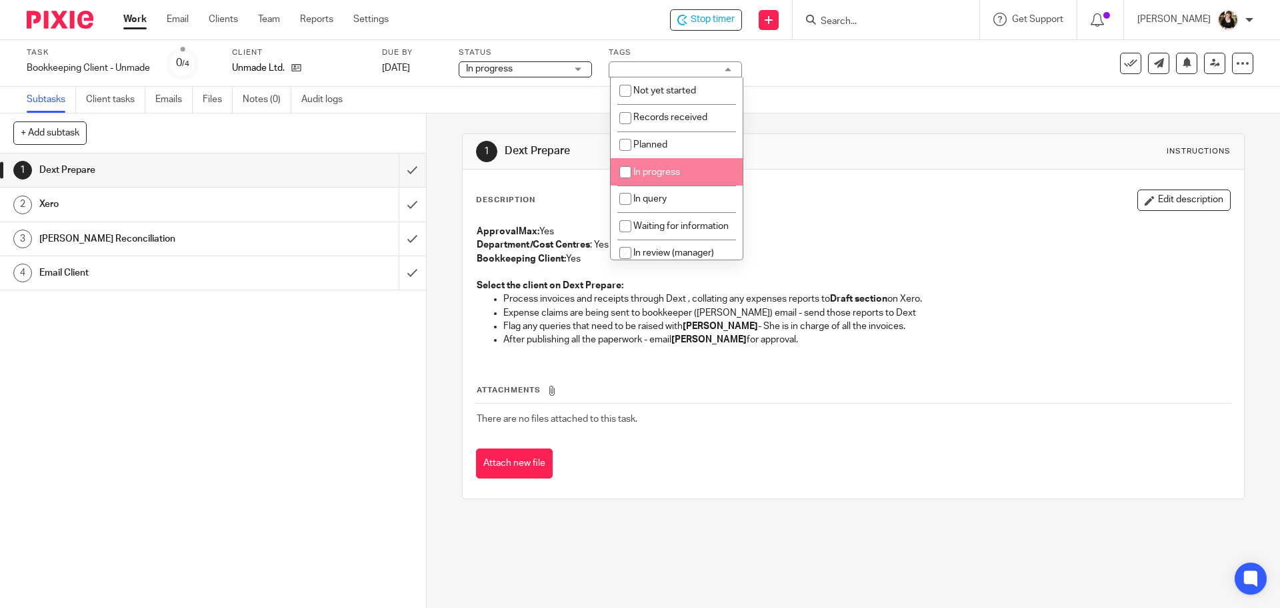
click at [662, 159] on li "In progress" at bounding box center [677, 171] width 132 height 27
checkbox input "true"
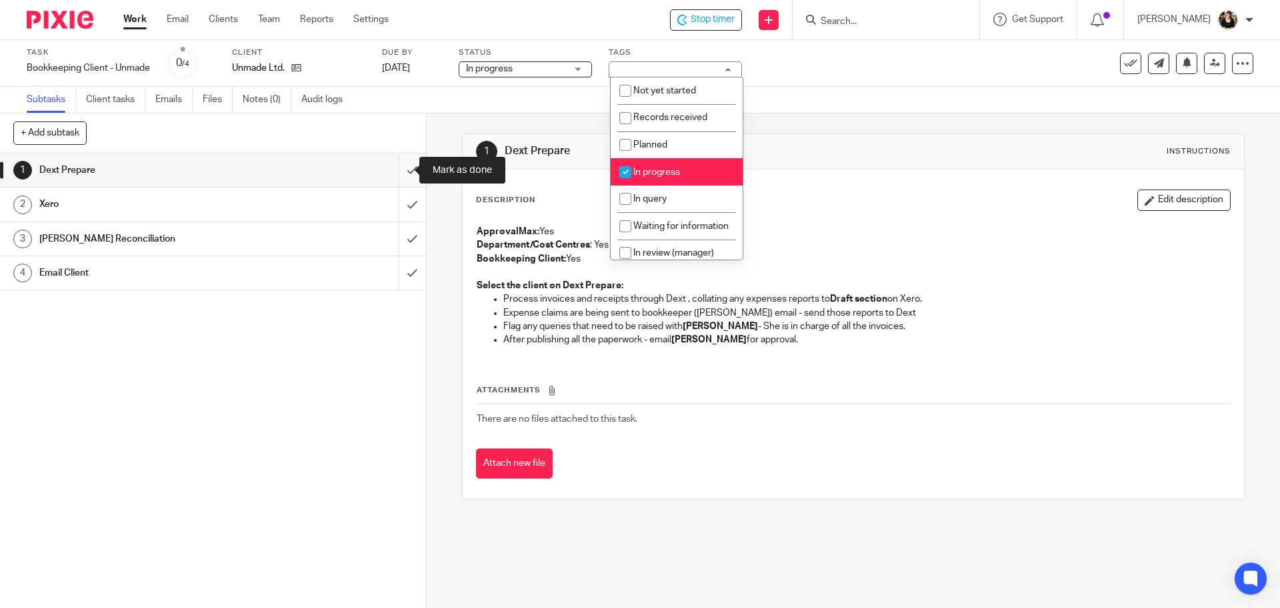
click at [397, 169] on input "submit" at bounding box center [213, 169] width 426 height 33
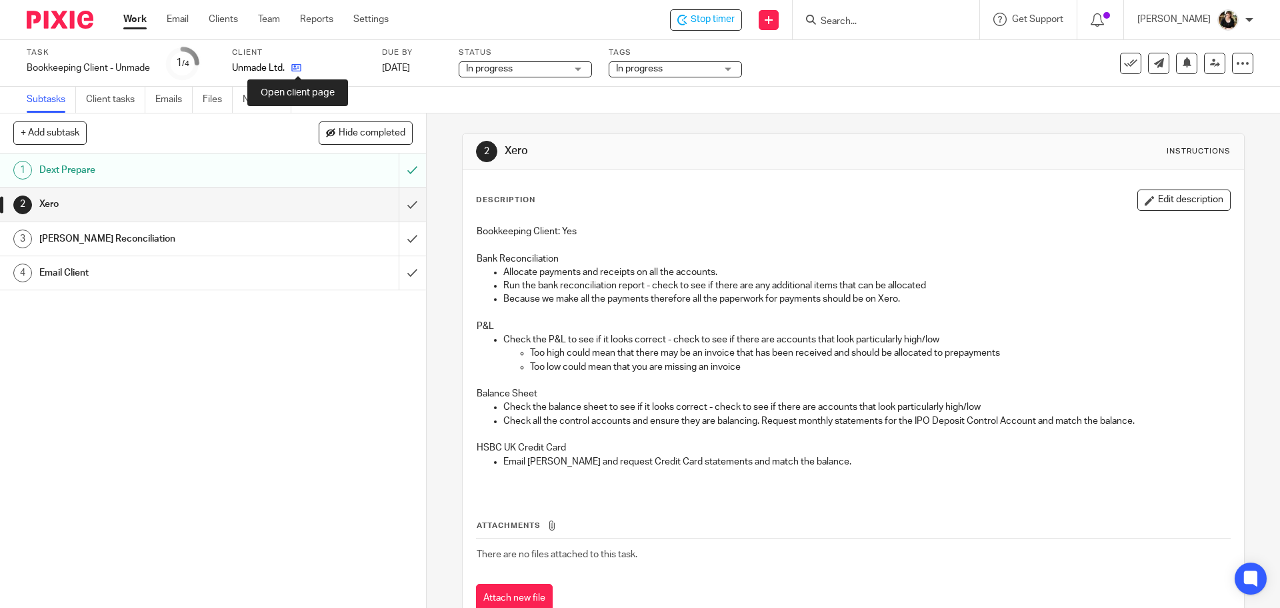
click at [301, 71] on icon at bounding box center [296, 68] width 10 height 10
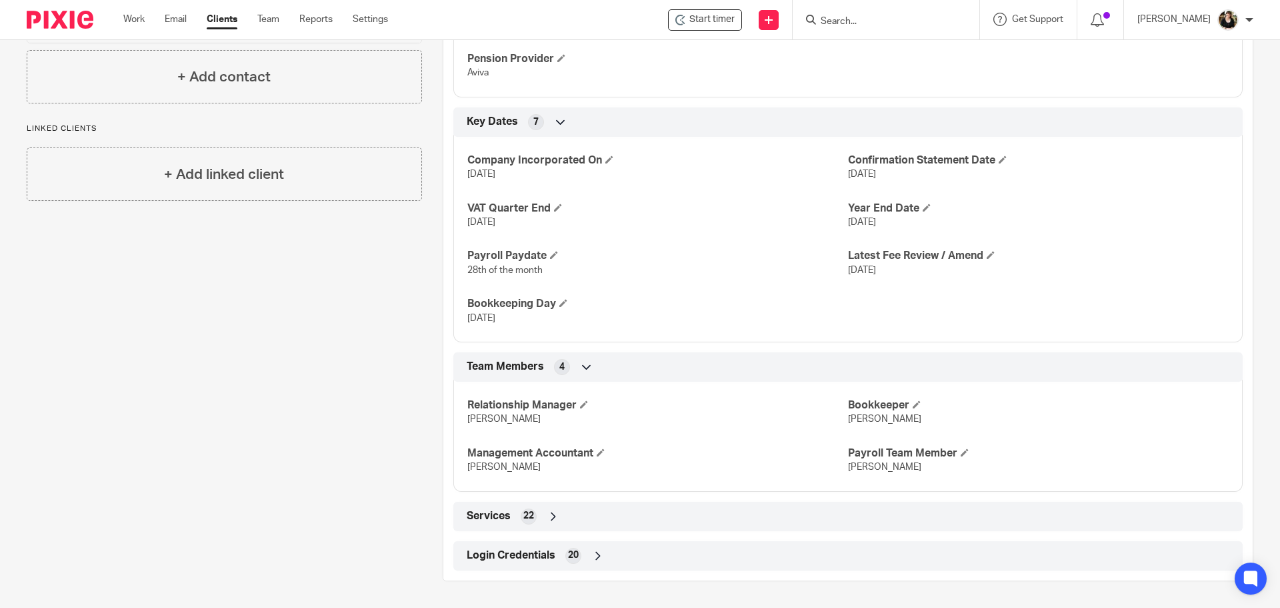
click at [526, 554] on span "Login Credentials" at bounding box center [511, 555] width 89 height 14
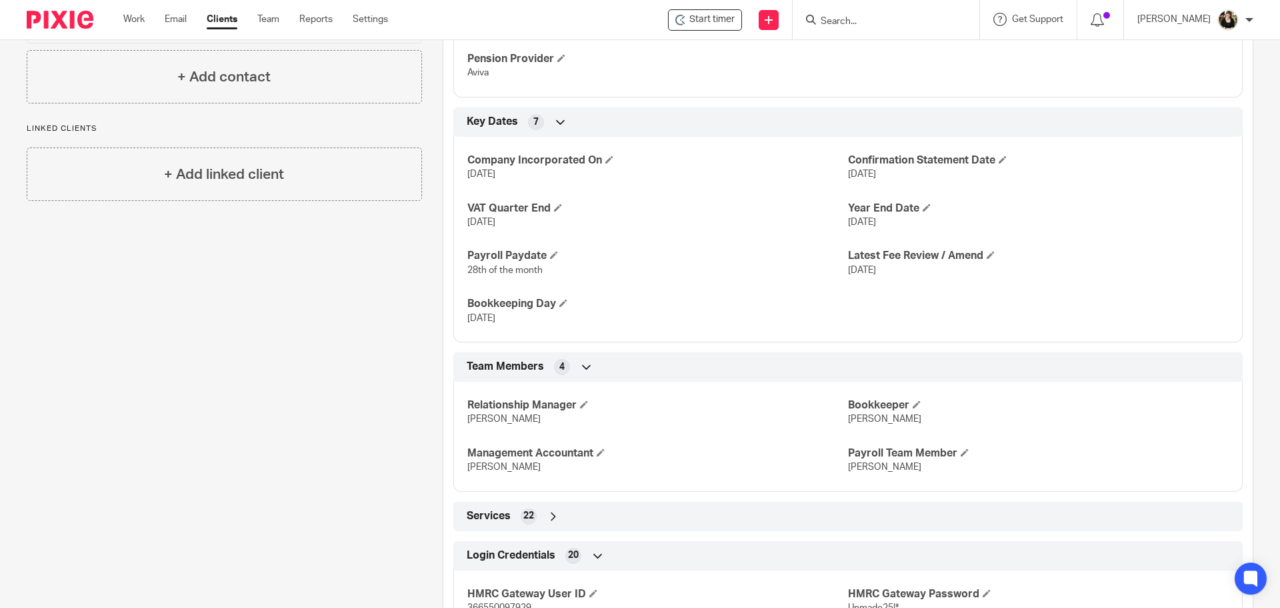
scroll to position [1043, 0]
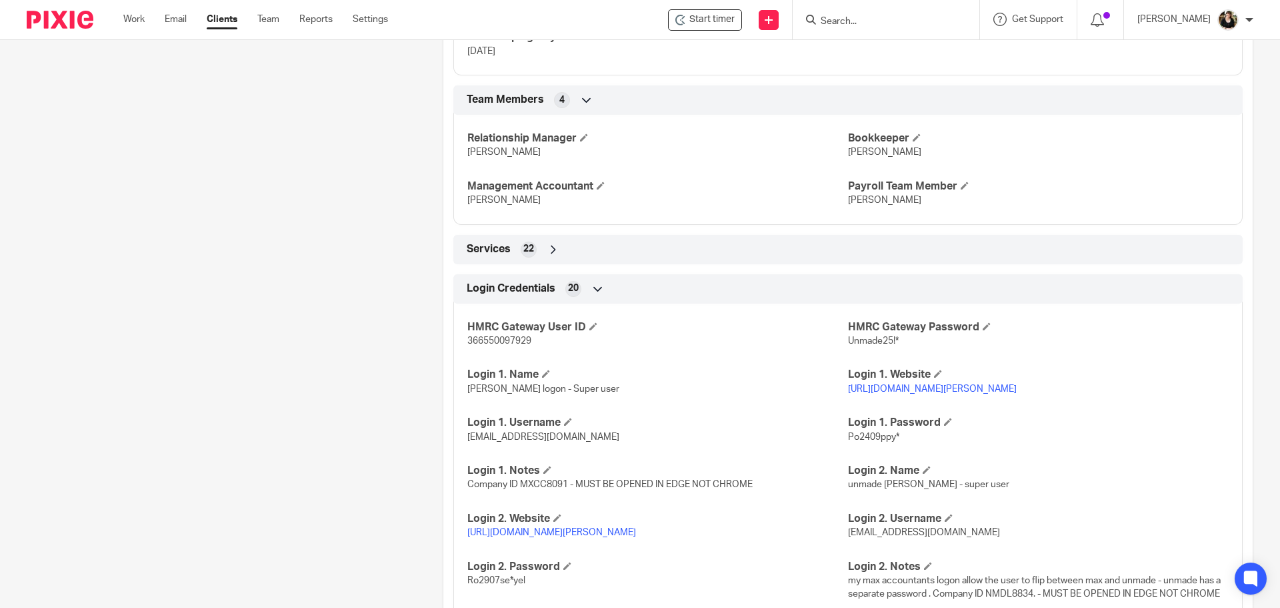
click at [636, 537] on link "https://manage.soldo.com/business-console/main-app-container/#/authentication-m…" at bounding box center [551, 532] width 169 height 9
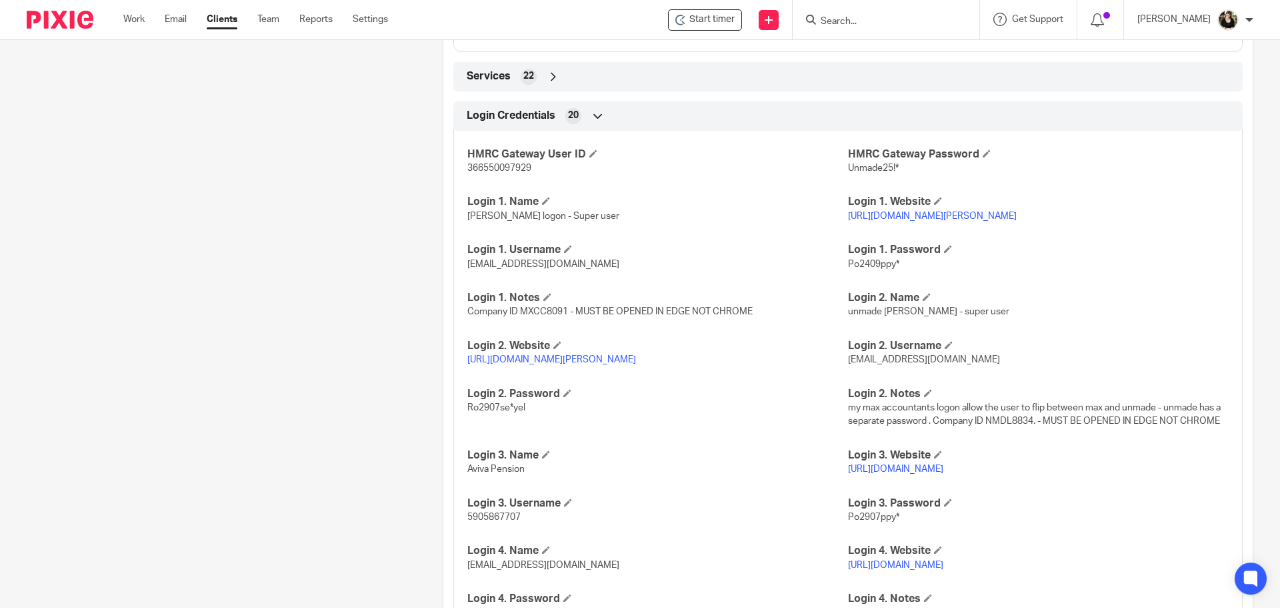
scroll to position [1310, 0]
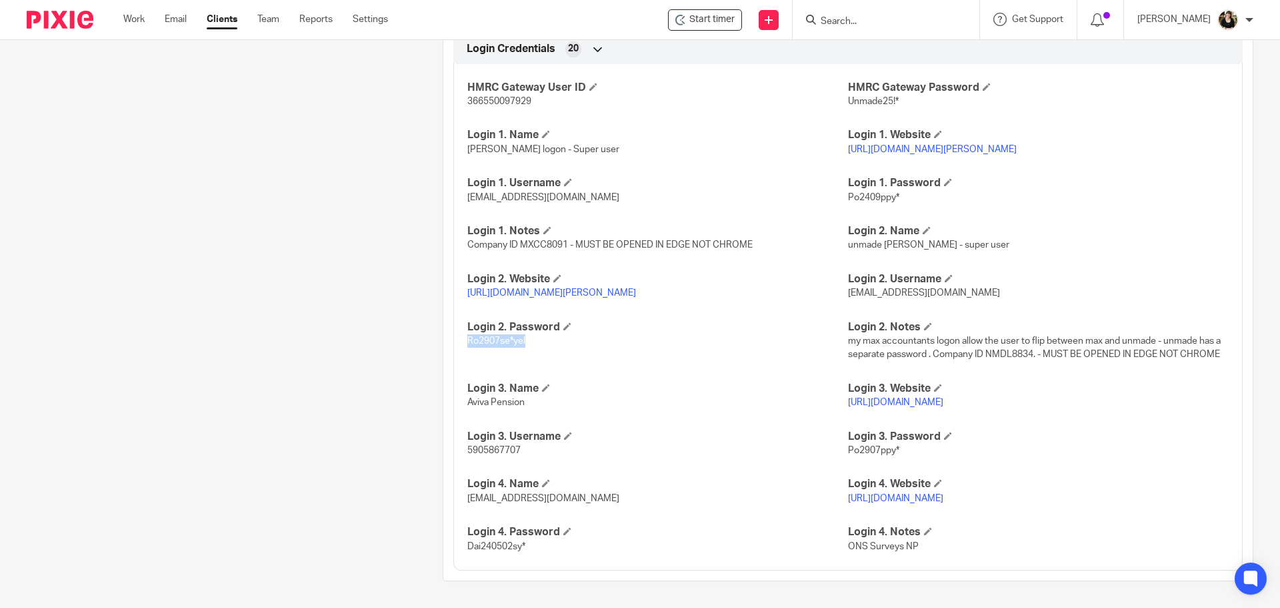
drag, startPoint x: 464, startPoint y: 342, endPoint x: 546, endPoint y: 343, distance: 82.0
click at [546, 343] on p "Ro2907se*yel" at bounding box center [657, 340] width 381 height 13
click at [573, 288] on link "https://manage.soldo.com/business-console/main-app-container/#/authentication-m…" at bounding box center [551, 292] width 169 height 9
drag, startPoint x: 612, startPoint y: 273, endPoint x: 684, endPoint y: 313, distance: 82.7
click at [619, 302] on div "HMRC Gateway User ID 366550097929 HMRC Gateway Password Unmade25!* Login 1. Nam…" at bounding box center [848, 312] width 790 height 516
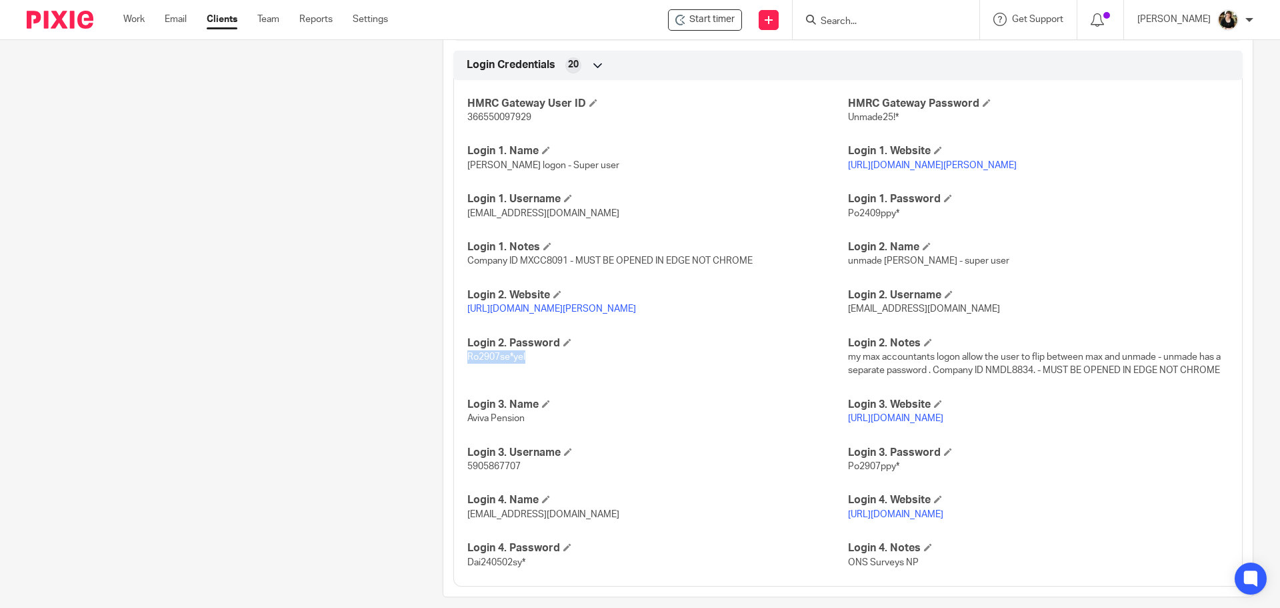
scroll to position [1243, 0]
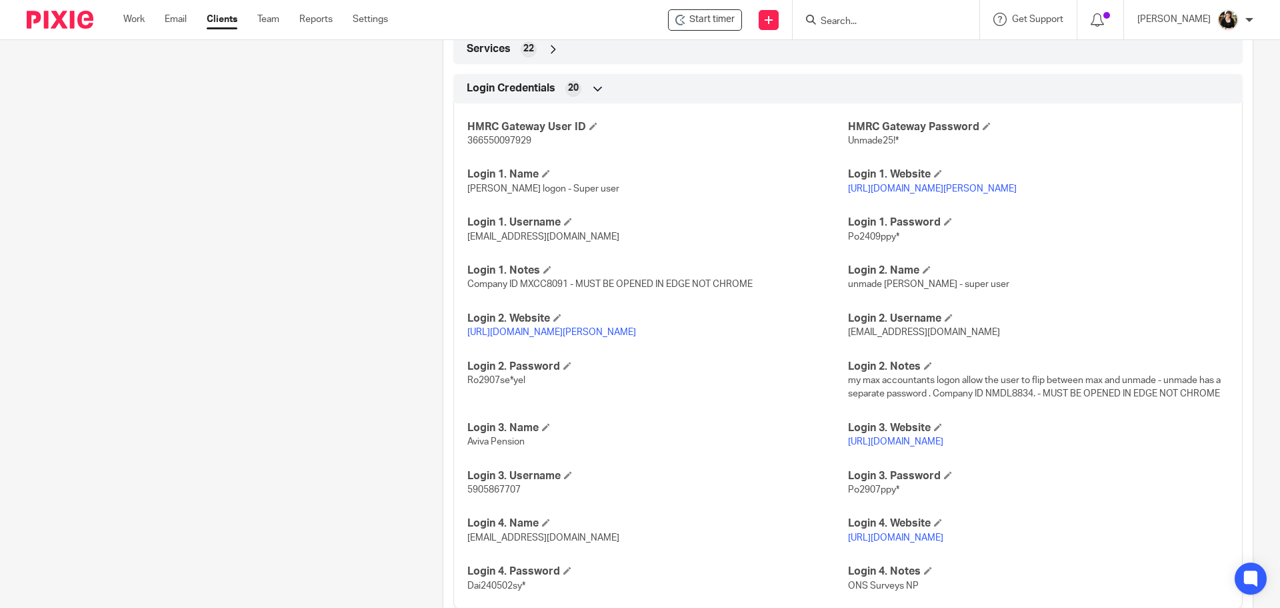
click at [764, 448] on p "Aviva Pension" at bounding box center [657, 441] width 381 height 13
click at [601, 337] on link "https://manage.soldo.com/business-console/main-app-container/#/authentication-m…" at bounding box center [551, 331] width 169 height 9
drag, startPoint x: 465, startPoint y: 408, endPoint x: 524, endPoint y: 406, distance: 58.1
click at [524, 387] on p "Ro2907se*yel" at bounding box center [657, 379] width 381 height 13
copy span "Ro2907se*yel"
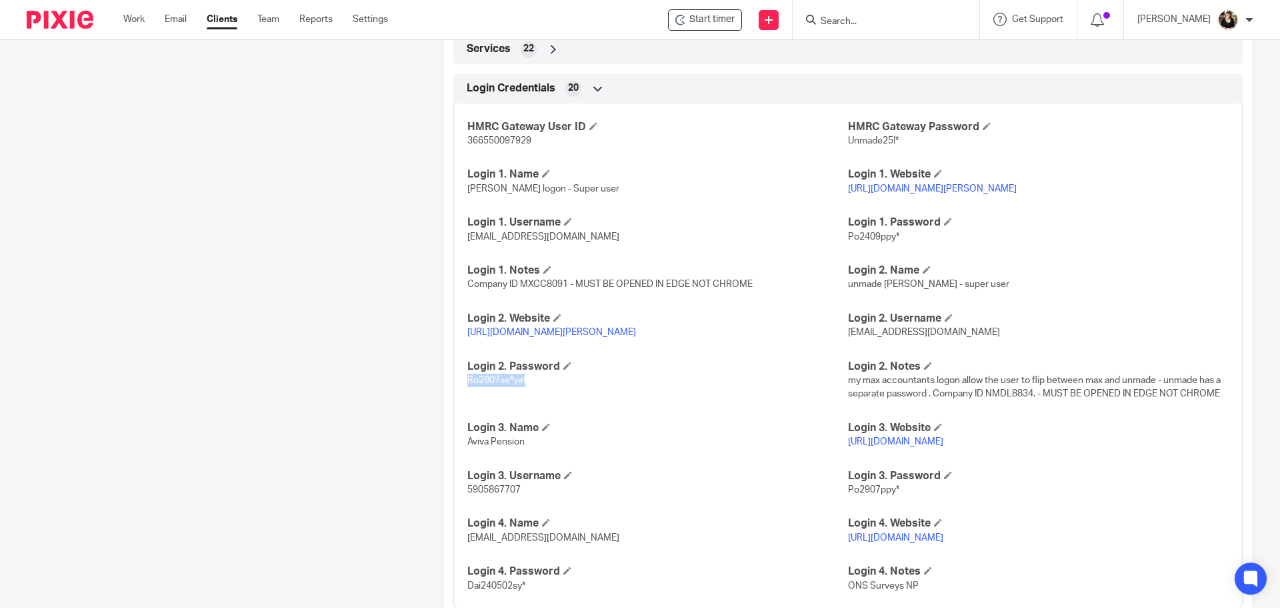
drag, startPoint x: 511, startPoint y: 371, endPoint x: 458, endPoint y: 349, distance: 57.1
click at [458, 349] on div "HMRC Gateway User ID 366550097929 HMRC Gateway Password Unmade25!* Login 1. Nam…" at bounding box center [848, 351] width 790 height 516
copy link "https://manage.soldo.com/business-console/main-app-container/#/authentication-m…"
drag, startPoint x: 844, startPoint y: 345, endPoint x: 975, endPoint y: 349, distance: 131.4
click at [975, 339] on p "[EMAIL_ADDRESS][DOMAIN_NAME]" at bounding box center [1038, 331] width 381 height 13
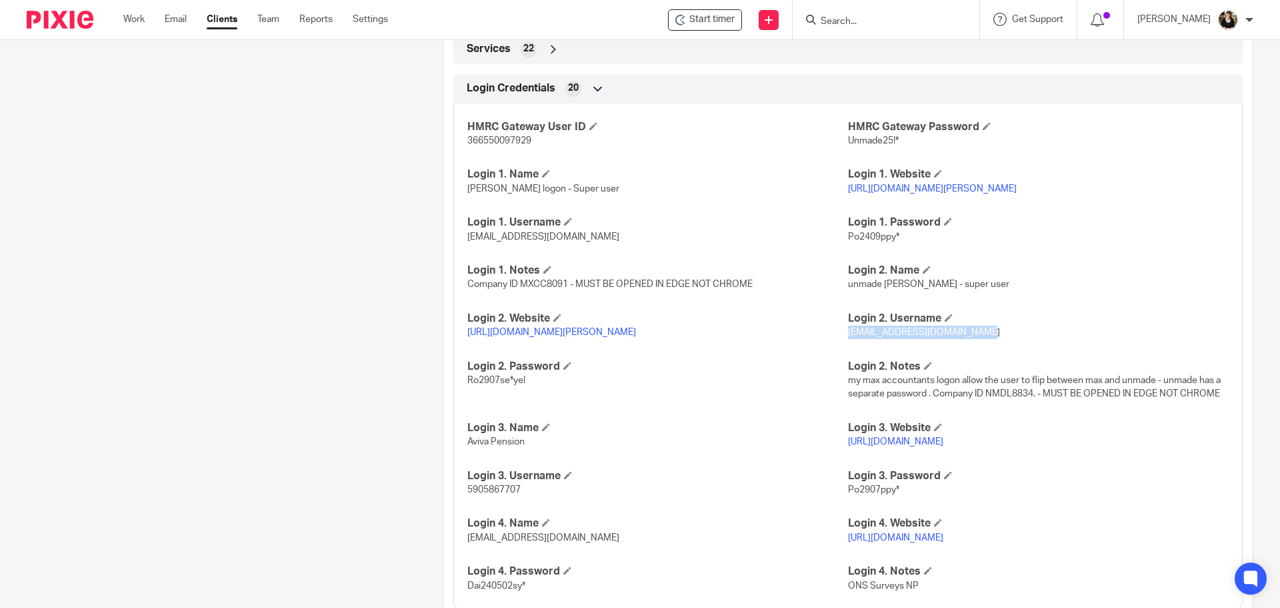
copy span "[EMAIL_ADDRESS][DOMAIN_NAME]"
drag, startPoint x: 534, startPoint y: 409, endPoint x: 459, endPoint y: 407, distance: 75.4
click at [459, 407] on div "HMRC Gateway User ID 366550097929 HMRC Gateway Password Unmade25!* Login 1. Nam…" at bounding box center [848, 351] width 790 height 516
copy span "Ro2907se*yel"
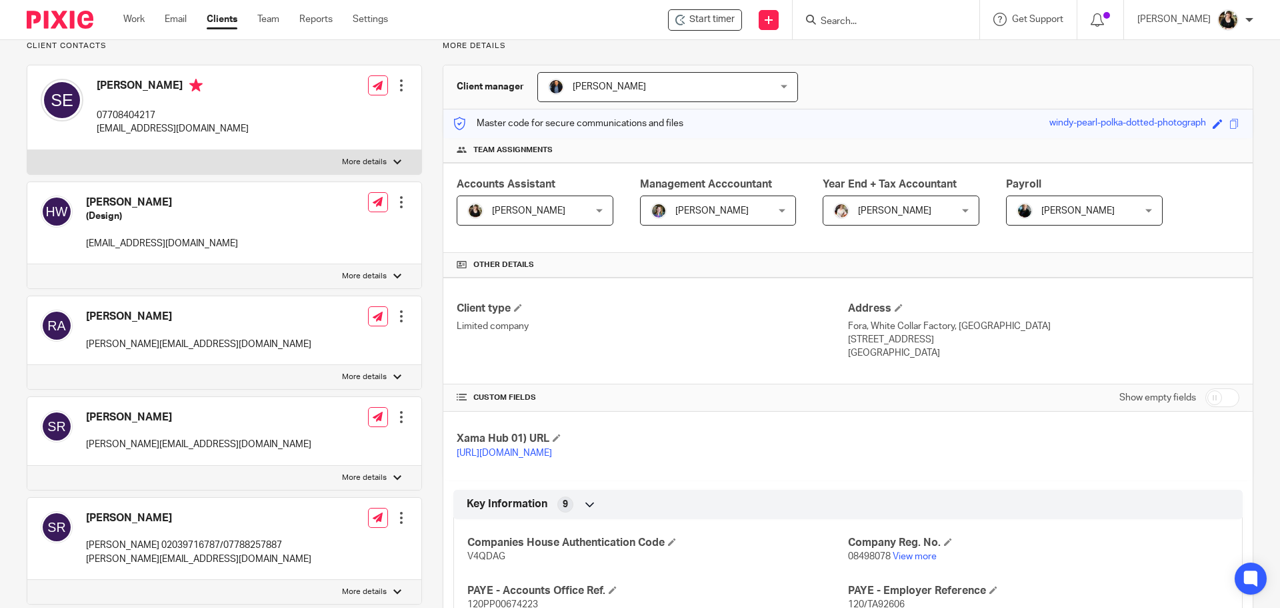
scroll to position [0, 0]
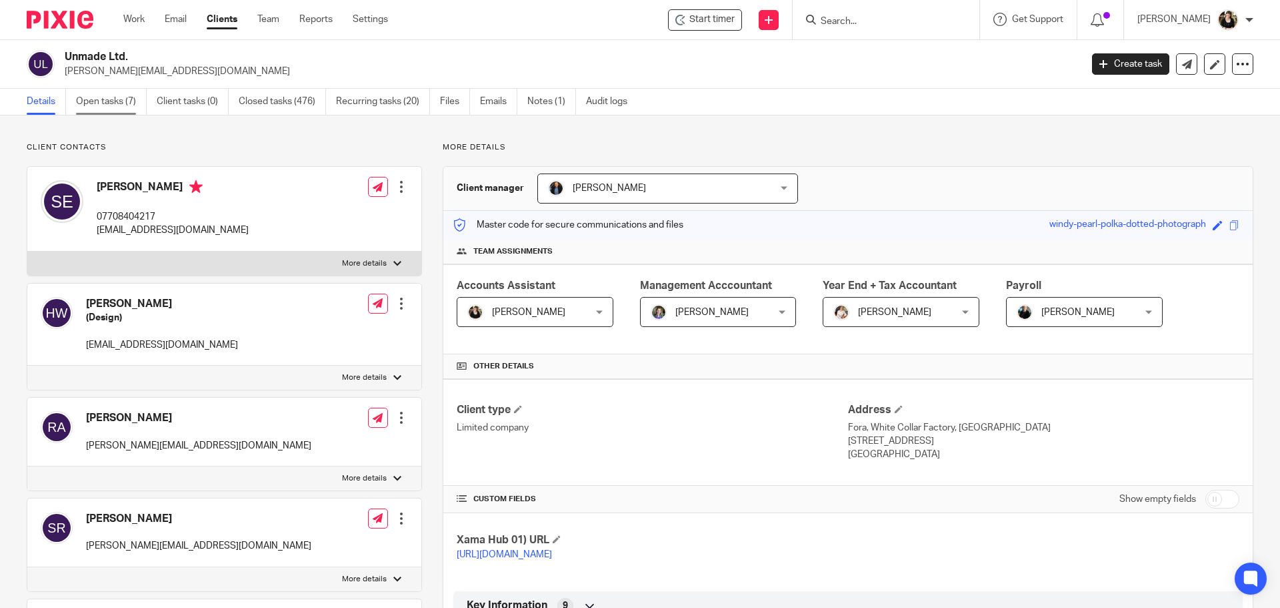
click at [111, 104] on link "Open tasks (7)" at bounding box center [111, 102] width 71 height 26
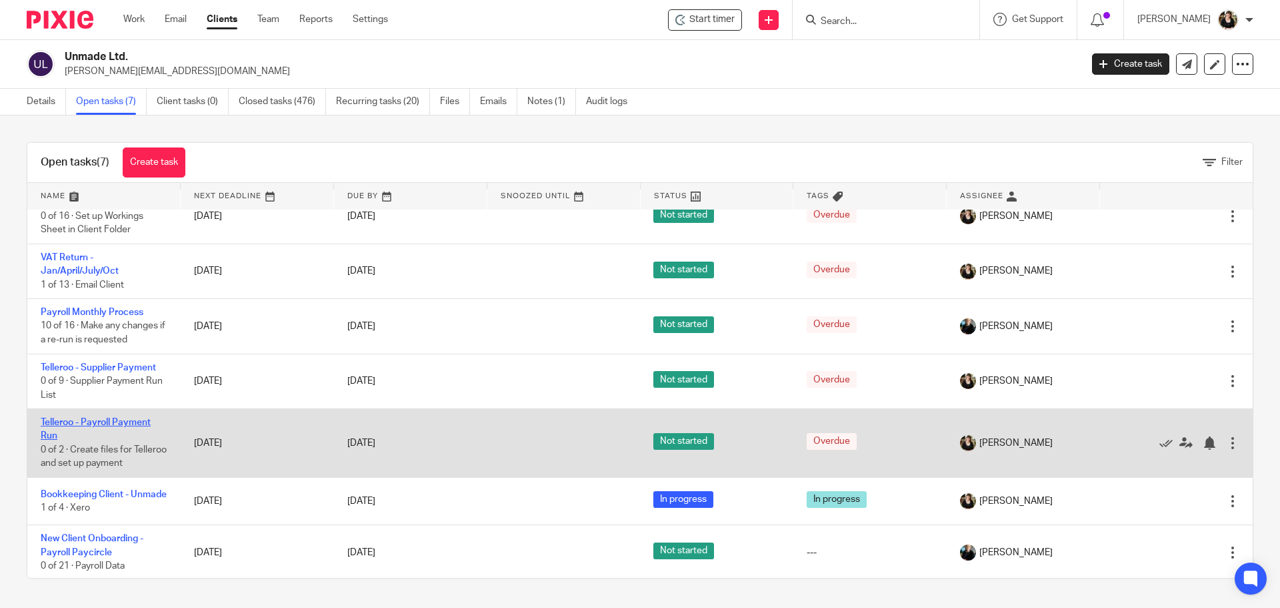
scroll to position [29, 0]
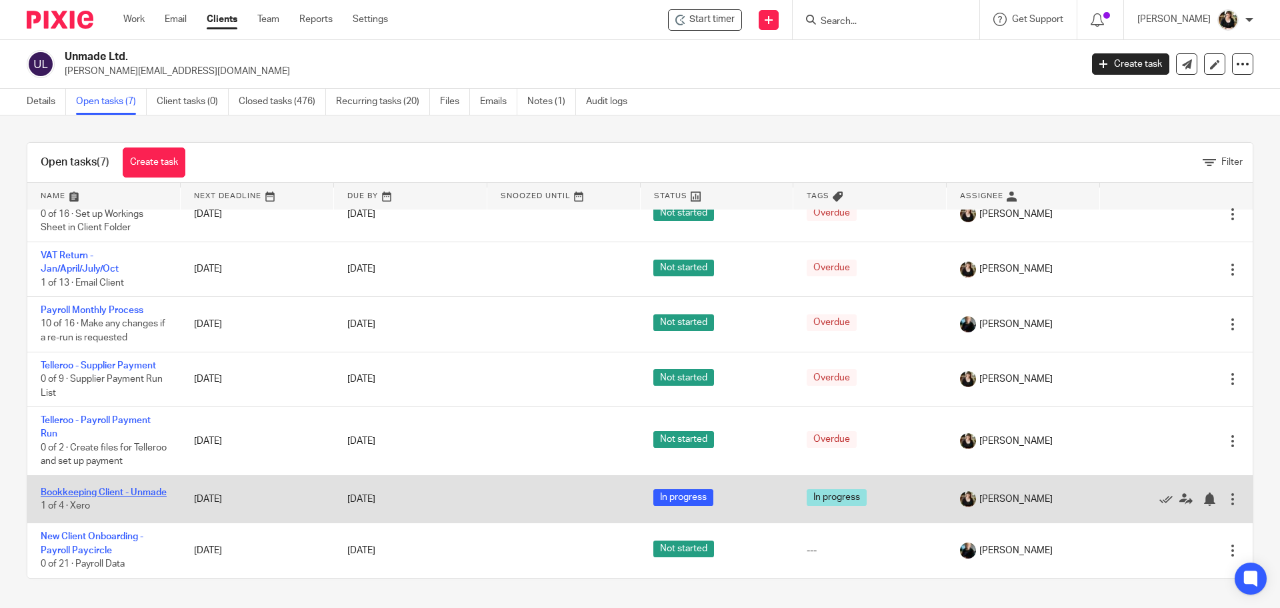
click at [83, 488] on link "Bookkeeping Client - Unmade" at bounding box center [104, 492] width 126 height 9
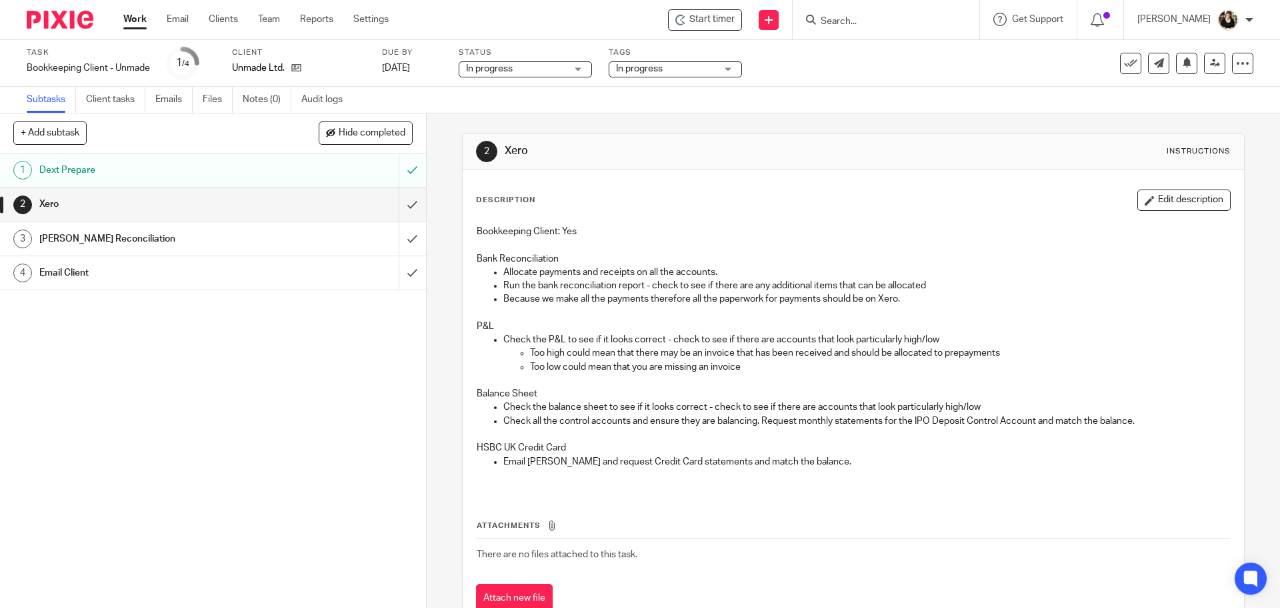
click at [702, 33] on div "Start timer Send new email Create task Add client Get Support Contact via email…" at bounding box center [845, 19] width 872 height 39
click at [702, 24] on span "Start timer" at bounding box center [712, 20] width 45 height 14
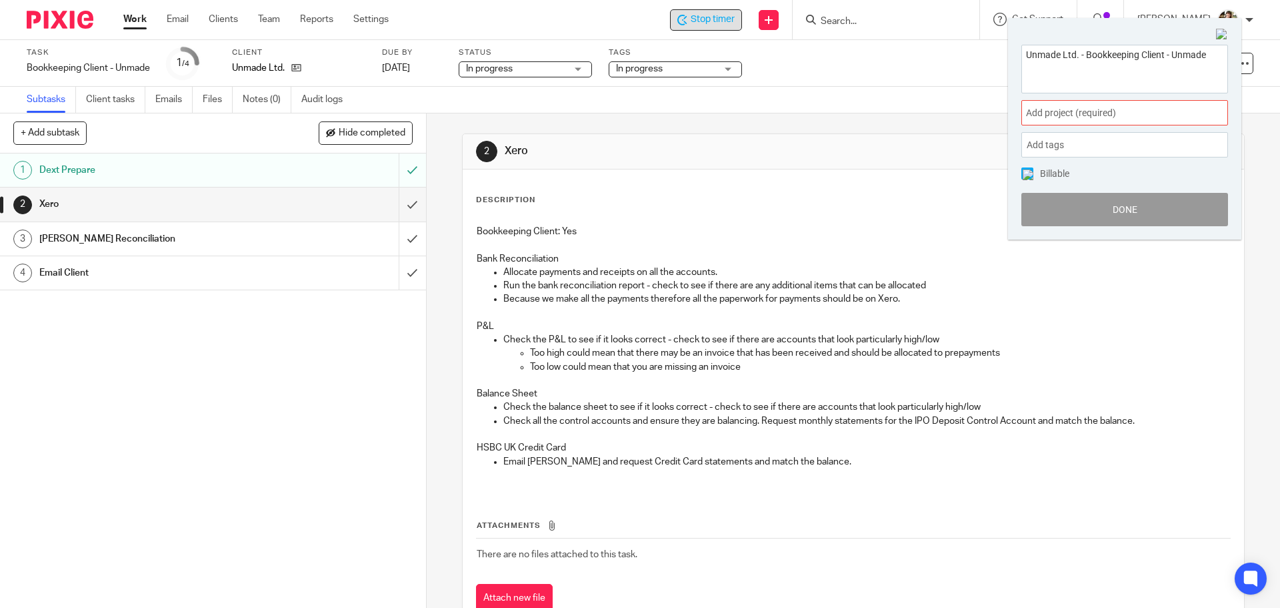
click at [1130, 116] on span "Add project (required) :" at bounding box center [1110, 113] width 168 height 14
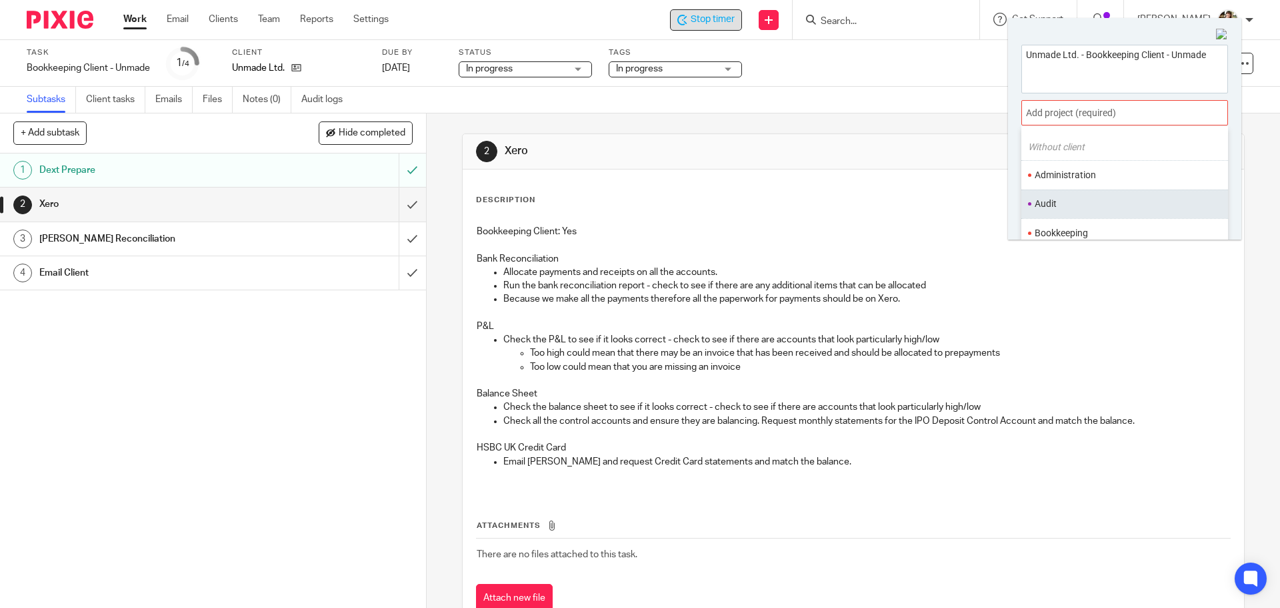
scroll to position [67, 0]
click at [1116, 198] on li "Bookkeeping" at bounding box center [1122, 202] width 174 height 14
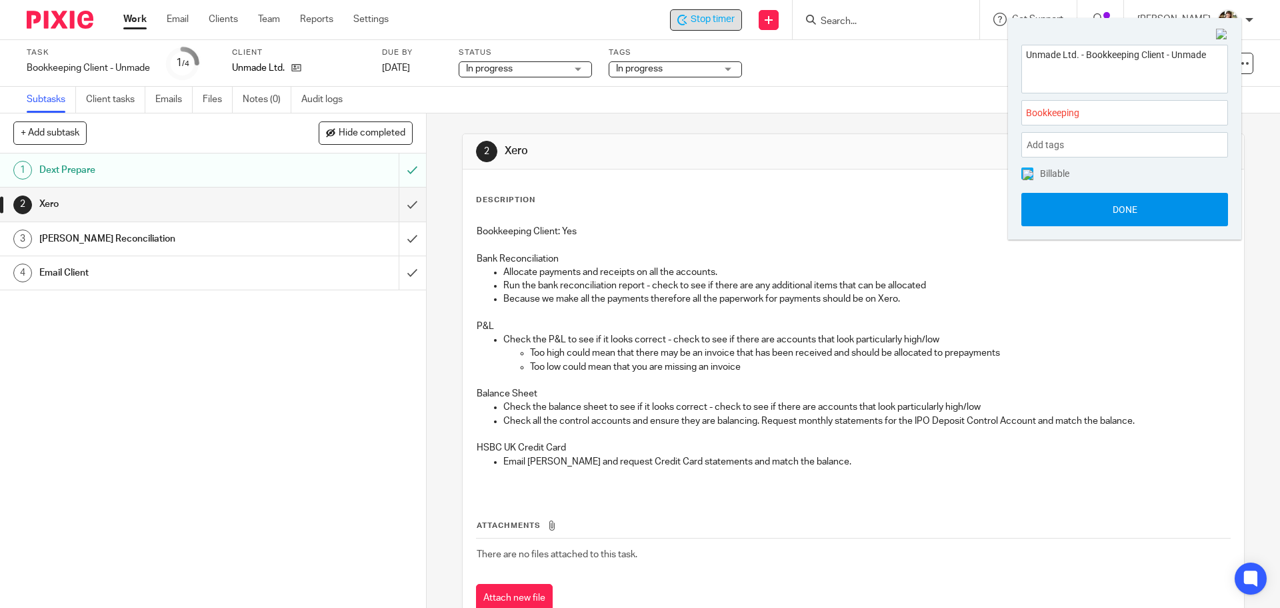
click at [1134, 216] on button "Done" at bounding box center [1125, 209] width 207 height 33
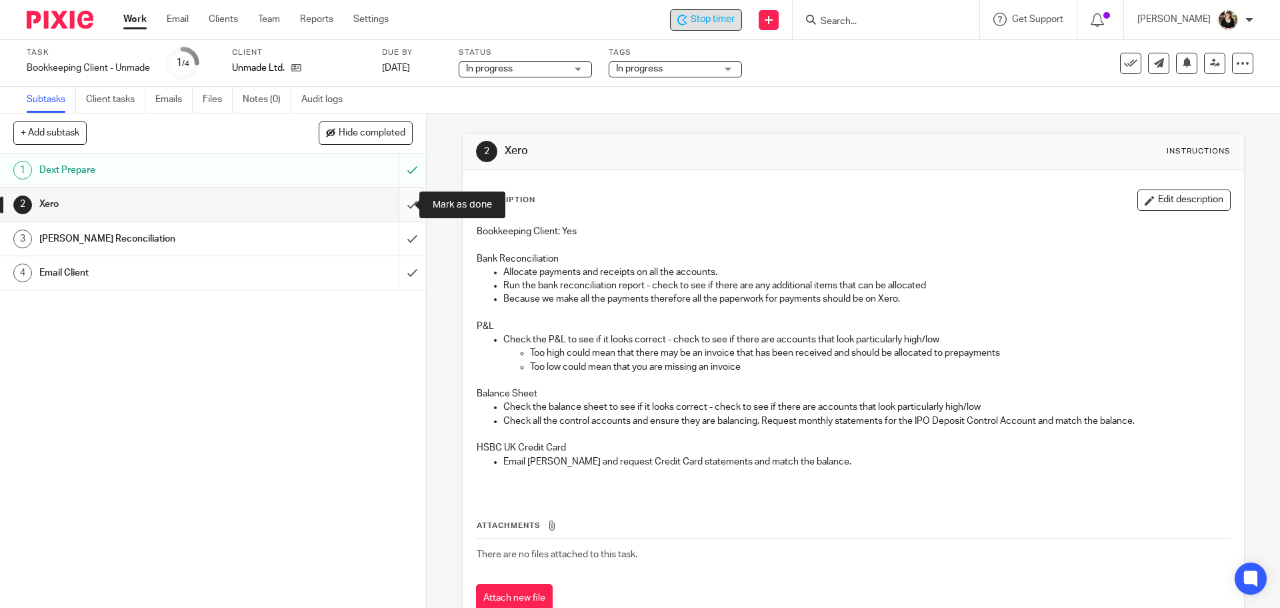
click at [401, 209] on input "submit" at bounding box center [213, 203] width 426 height 33
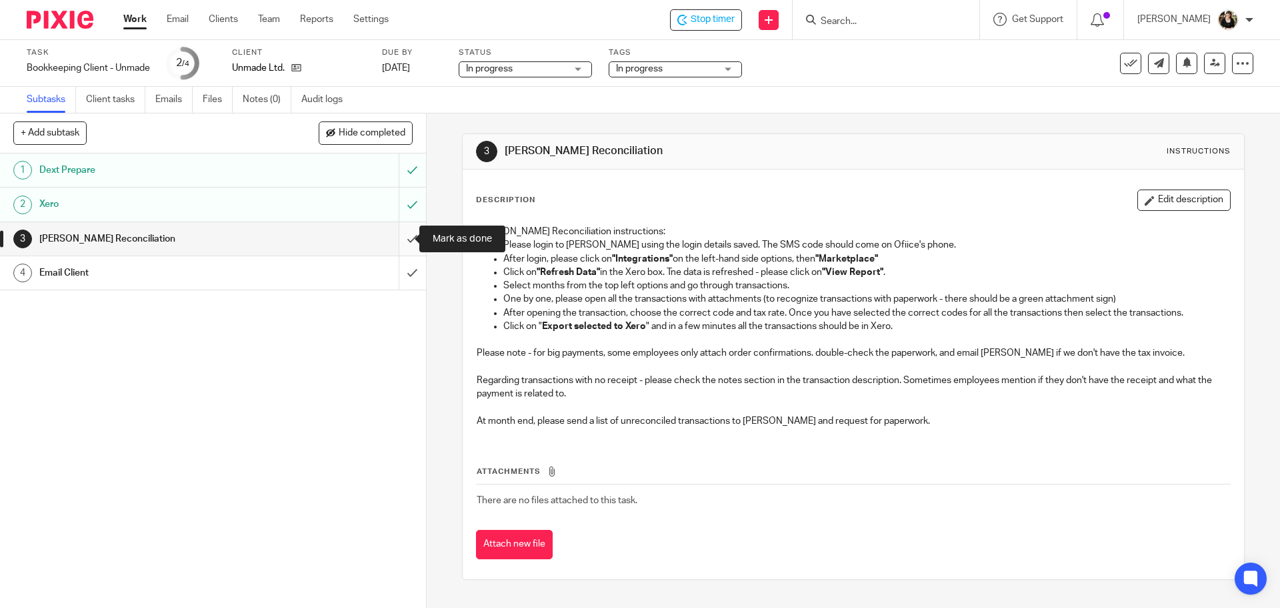
click at [401, 236] on input "submit" at bounding box center [213, 238] width 426 height 33
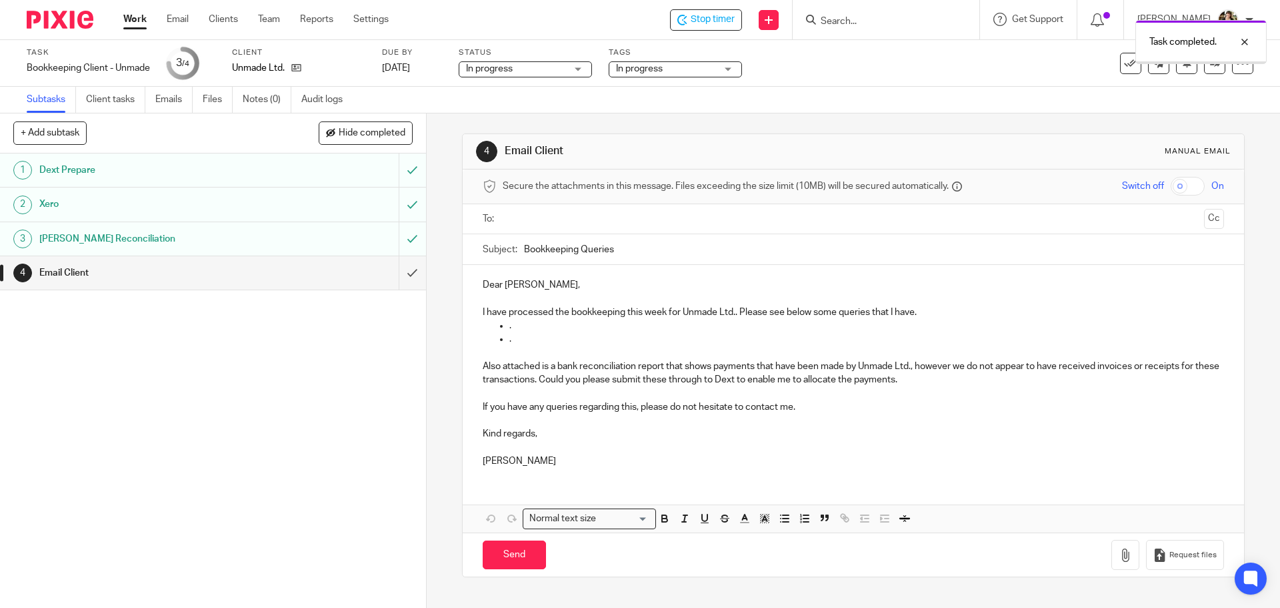
click at [546, 223] on input "text" at bounding box center [853, 218] width 691 height 15
click at [636, 208] on input "text" at bounding box center [898, 220] width 601 height 26
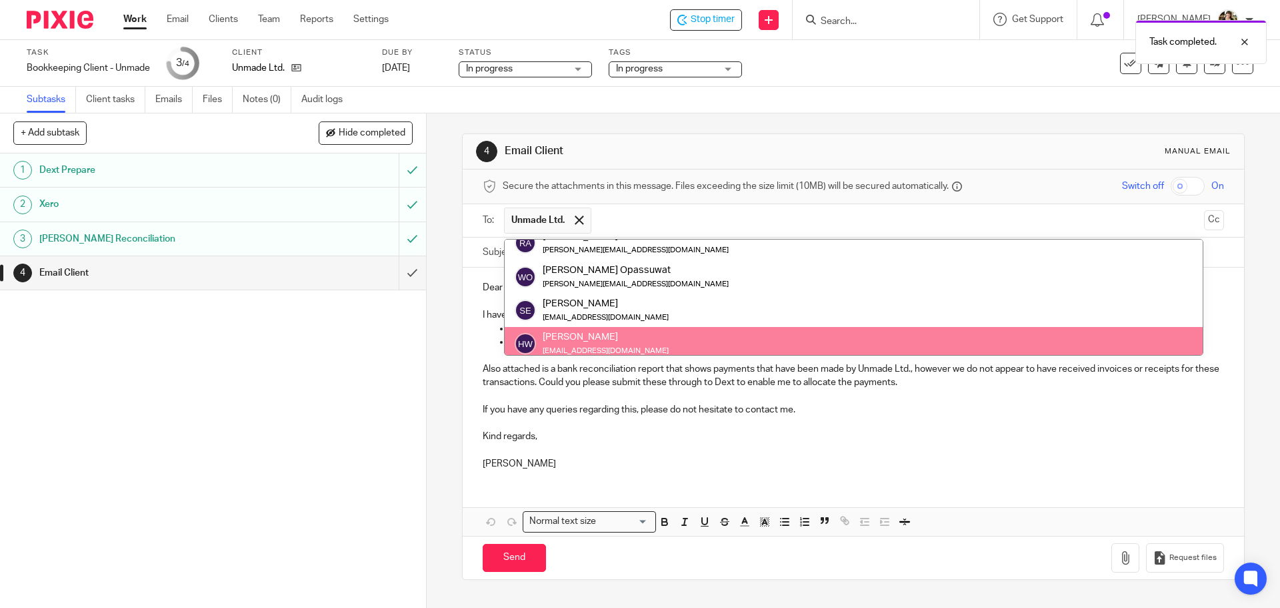
scroll to position [67, 0]
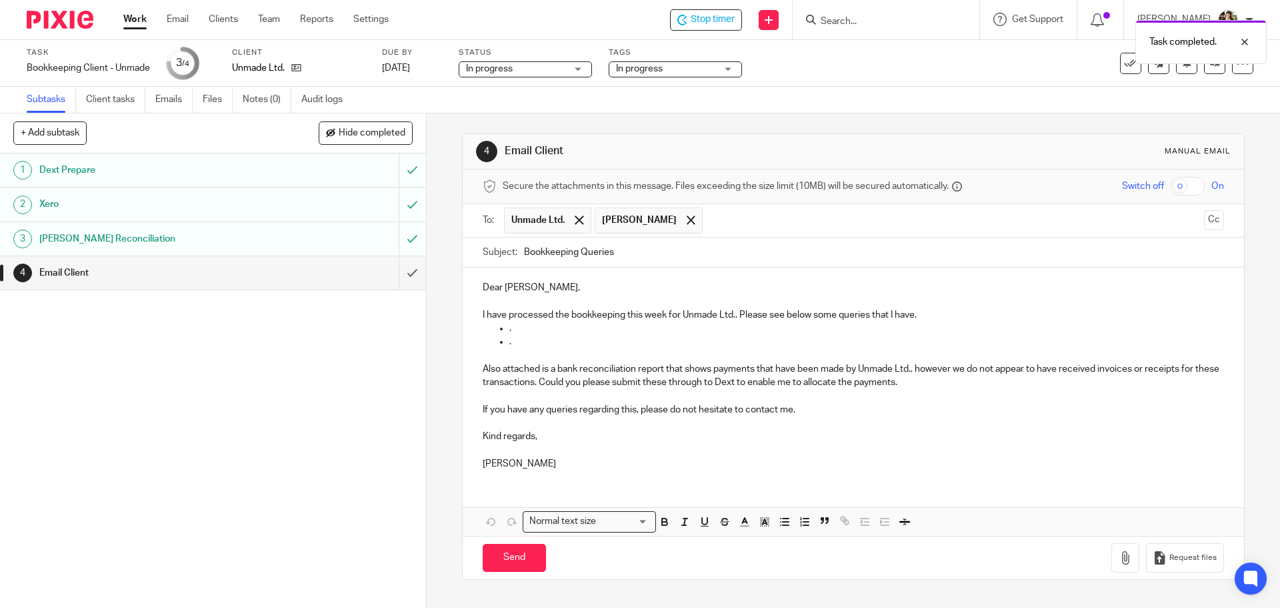
click at [548, 301] on p at bounding box center [853, 301] width 741 height 13
drag, startPoint x: 734, startPoint y: 310, endPoint x: 744, endPoint y: 322, distance: 15.6
click at [744, 322] on div "Dear [PERSON_NAME], I have processed the bookkeeping this week for Unmade Ltd..…" at bounding box center [853, 373] width 781 height 213
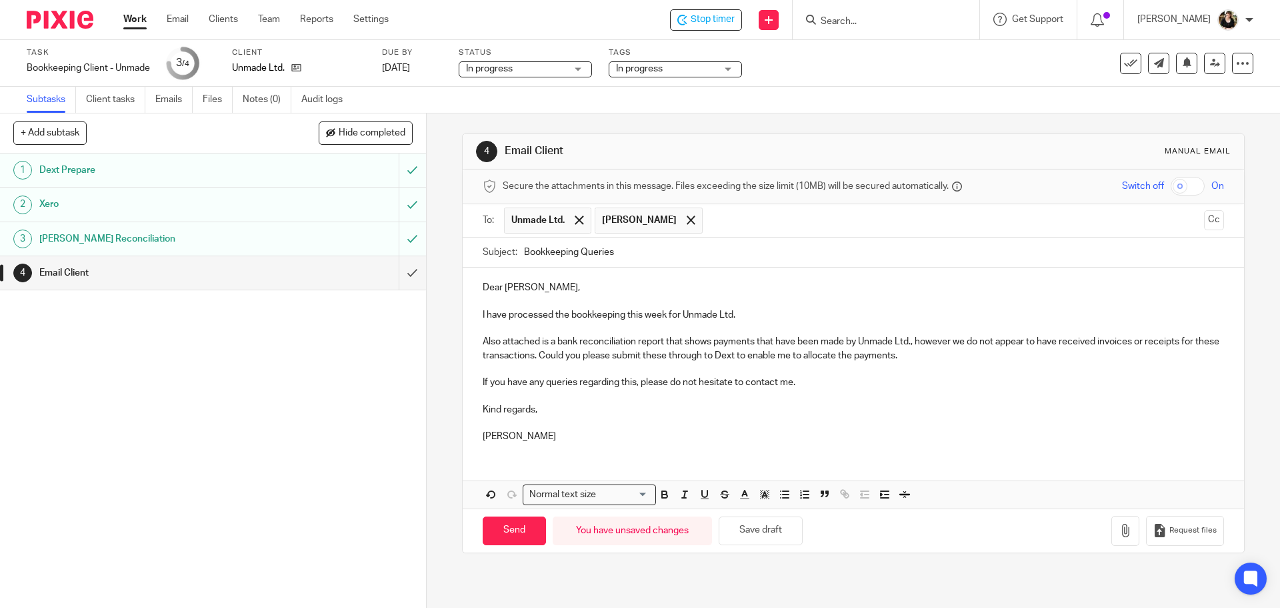
click at [504, 345] on p "Also attached is a bank reconciliation report that shows payments that have bee…" at bounding box center [853, 348] width 741 height 27
click at [716, 359] on p "Attached is a bank reconciliation report that shows payments that have been mad…" at bounding box center [853, 348] width 741 height 27
drag, startPoint x: 483, startPoint y: 402, endPoint x: 549, endPoint y: 441, distance: 76.5
click at [549, 441] on div "Dear Sage, I have processed the bookkeeping this week for Unmade Ltd. Attached …" at bounding box center [853, 359] width 781 height 185
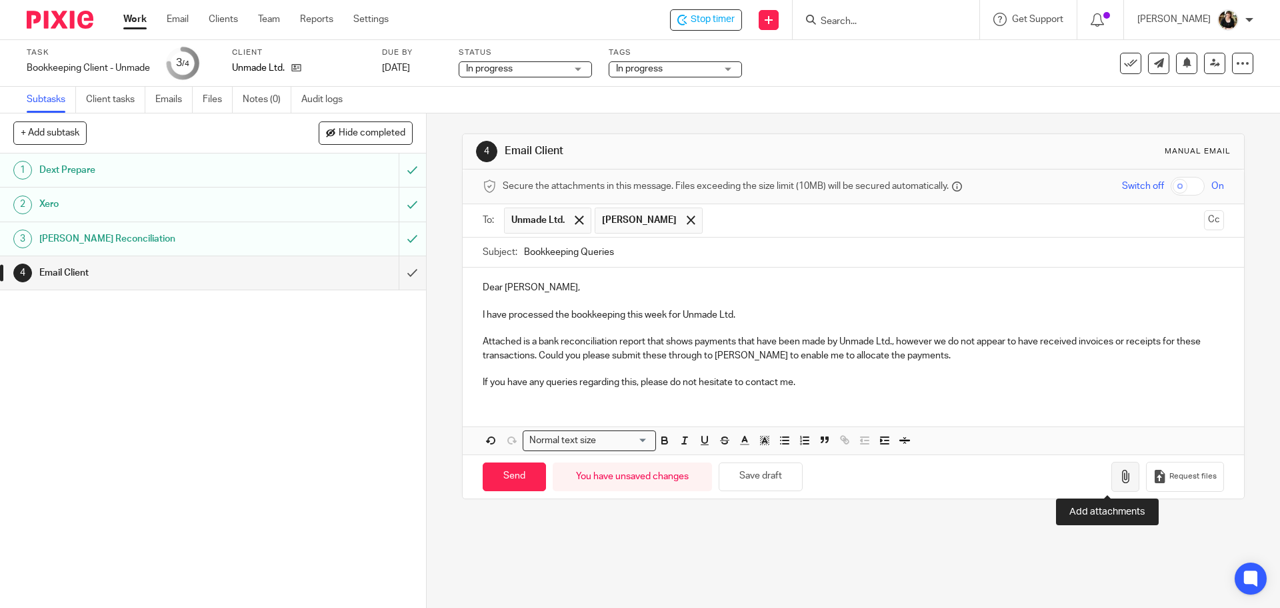
click at [1119, 477] on icon "button" at bounding box center [1125, 475] width 13 height 13
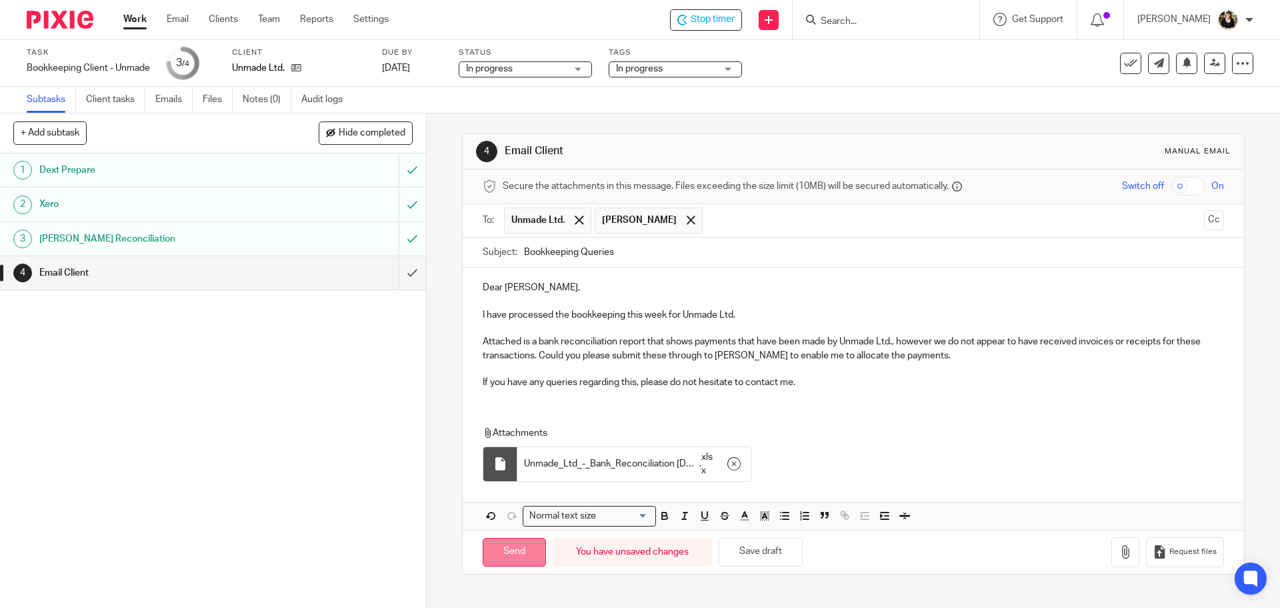
click at [536, 548] on input "Send" at bounding box center [514, 552] width 63 height 29
type input "Sent"
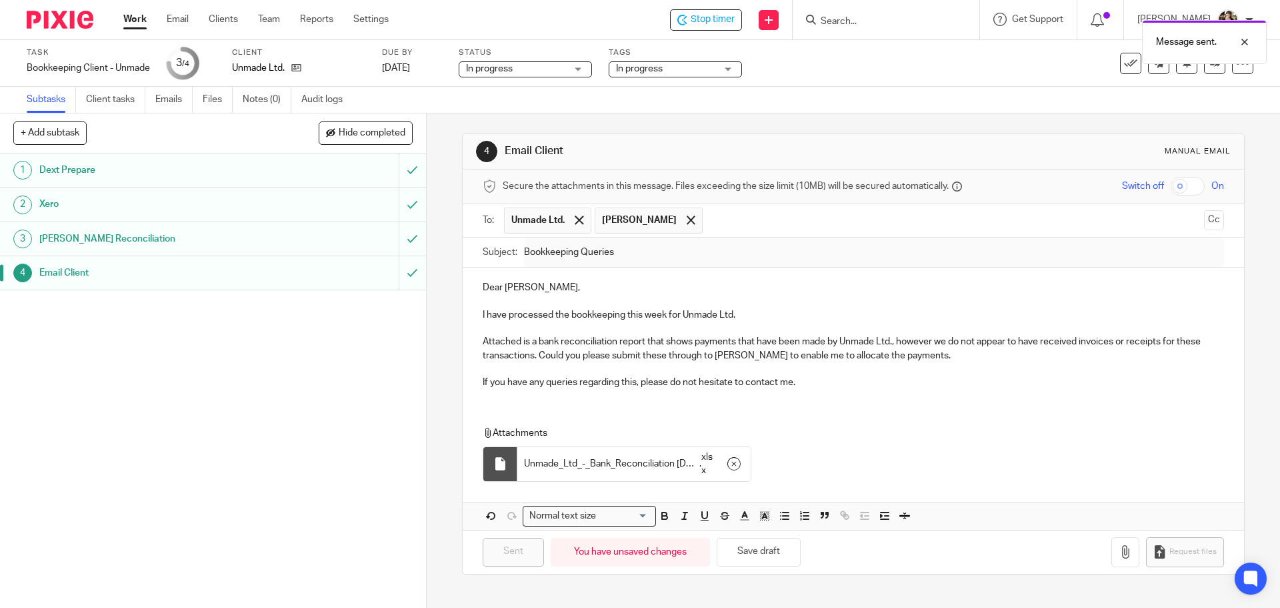
click at [719, 20] on div "Message sent." at bounding box center [953, 38] width 627 height 51
drag, startPoint x: 1244, startPoint y: 43, endPoint x: 1164, endPoint y: 41, distance: 79.4
click at [1244, 43] on div at bounding box center [1235, 42] width 36 height 16
click at [735, 20] on span "Stop timer" at bounding box center [713, 20] width 44 height 14
click at [854, 23] on input "Search" at bounding box center [880, 22] width 120 height 12
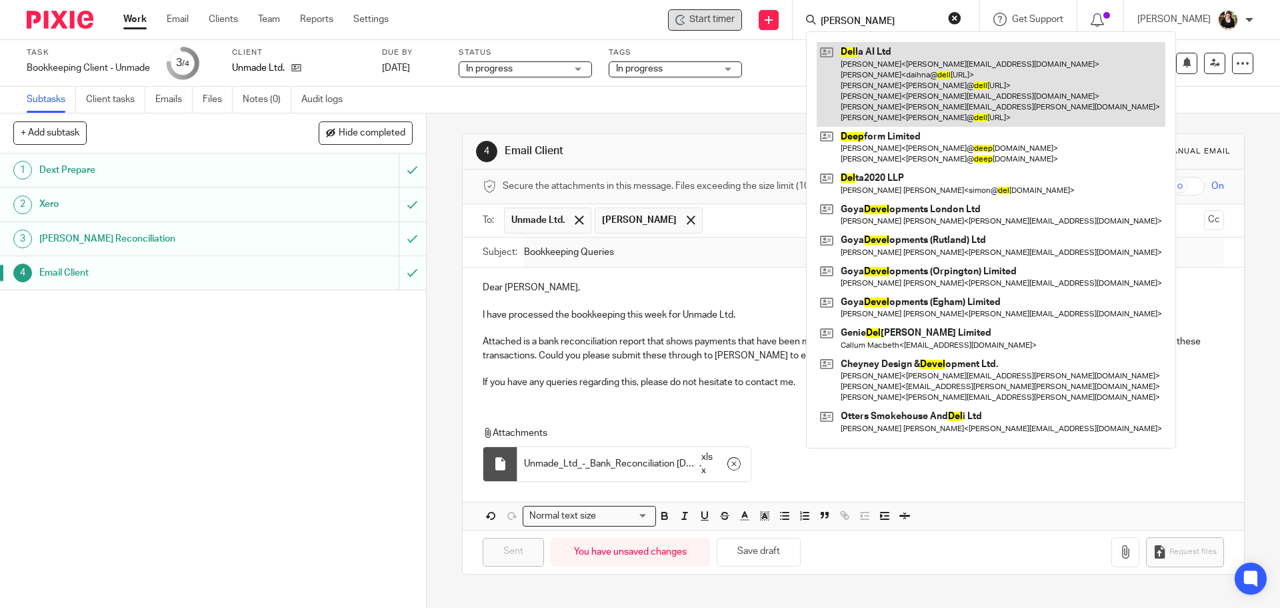
type input "deel"
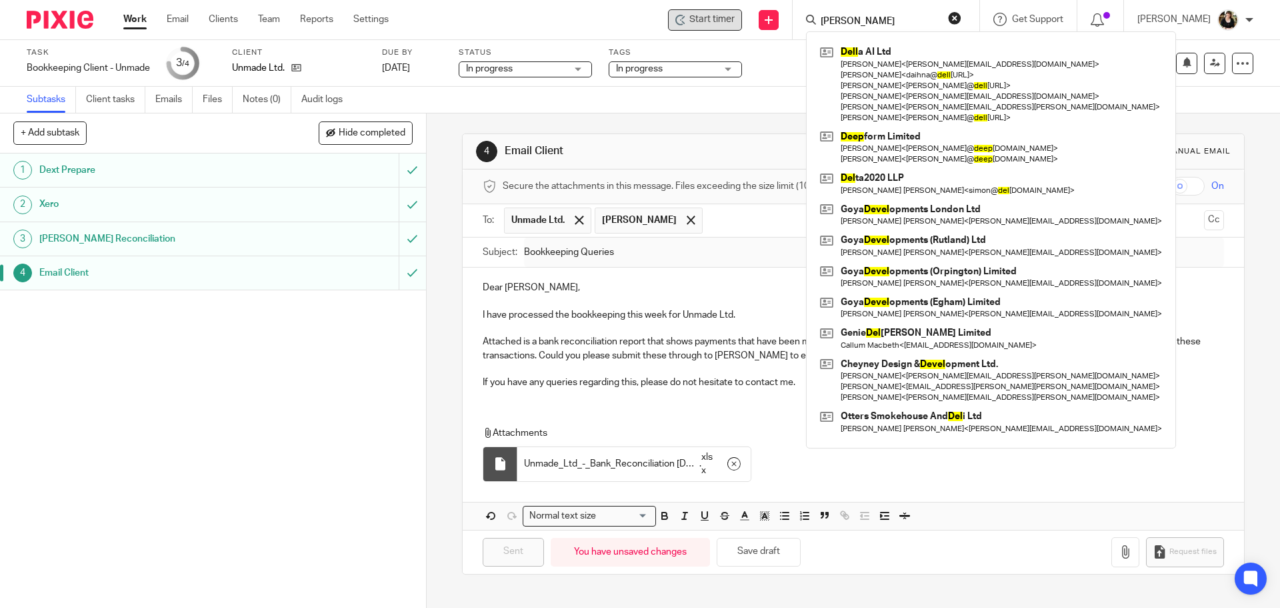
drag, startPoint x: 890, startPoint y: 20, endPoint x: 757, endPoint y: 25, distance: 132.8
click at [757, 25] on div "Start timer Send new email Create task Add client deel Dell a AI Ltd Charles de…" at bounding box center [845, 19] width 872 height 39
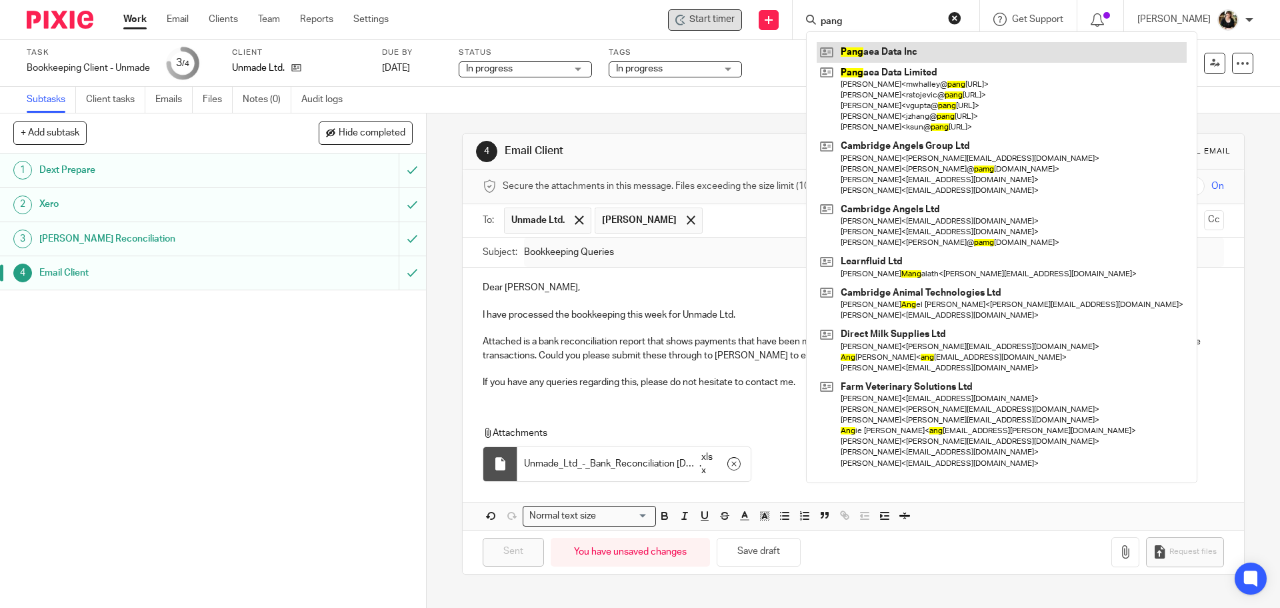
type input "pang"
click at [874, 49] on link at bounding box center [1002, 52] width 370 height 20
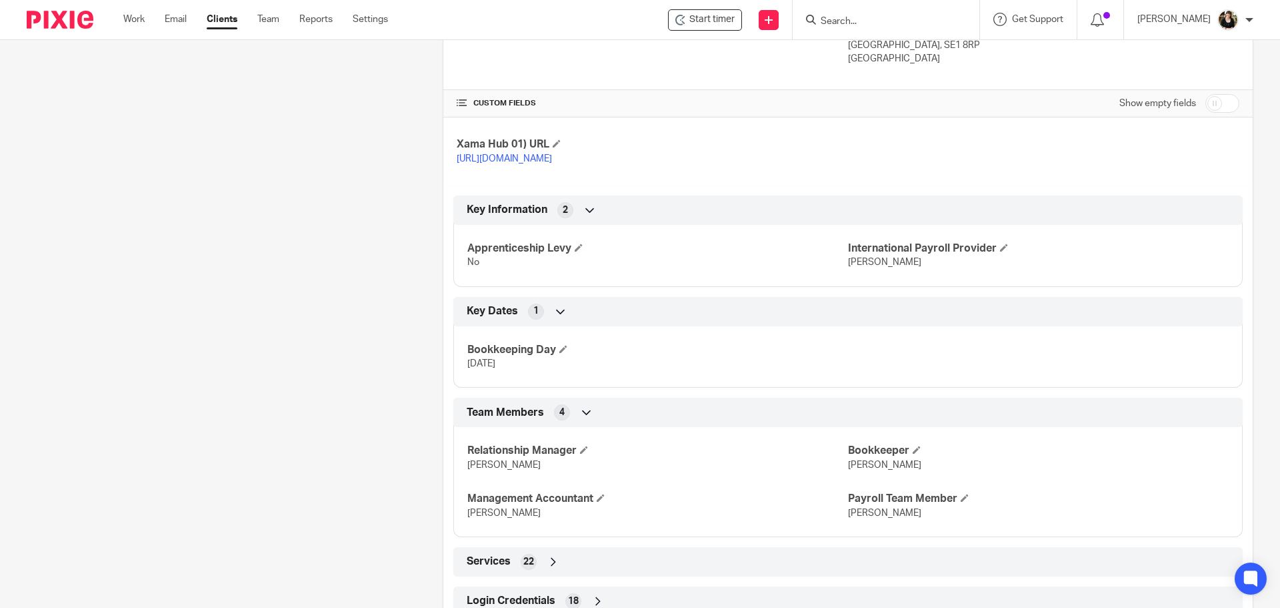
scroll to position [454, 0]
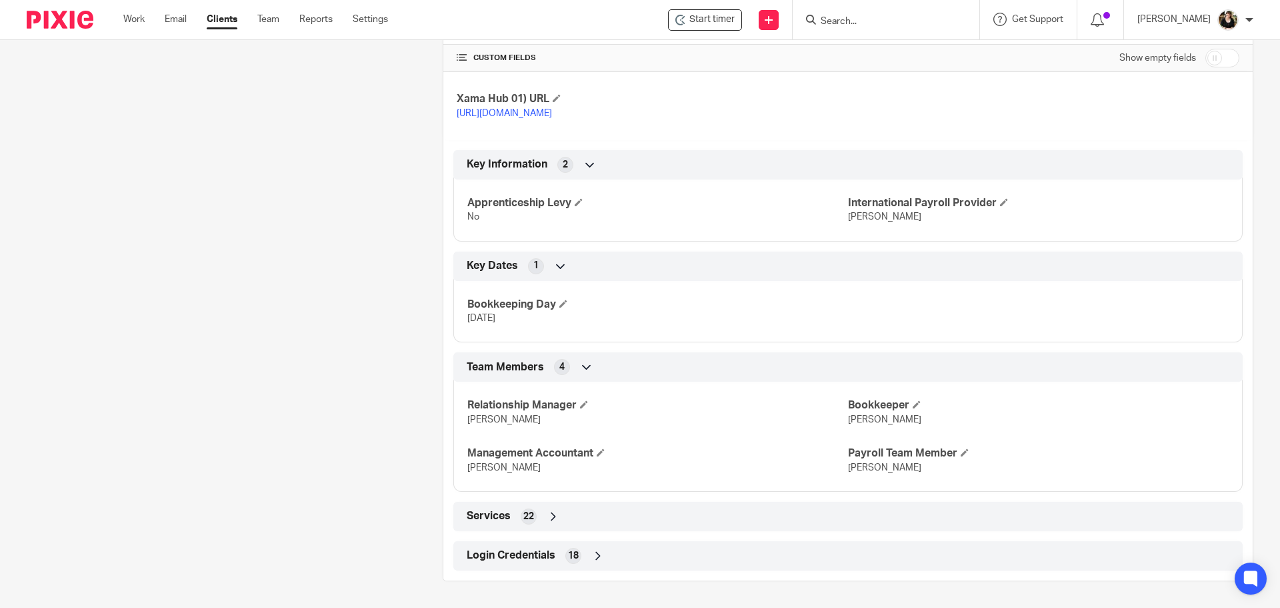
click at [532, 550] on span "Login Credentials" at bounding box center [511, 555] width 89 height 14
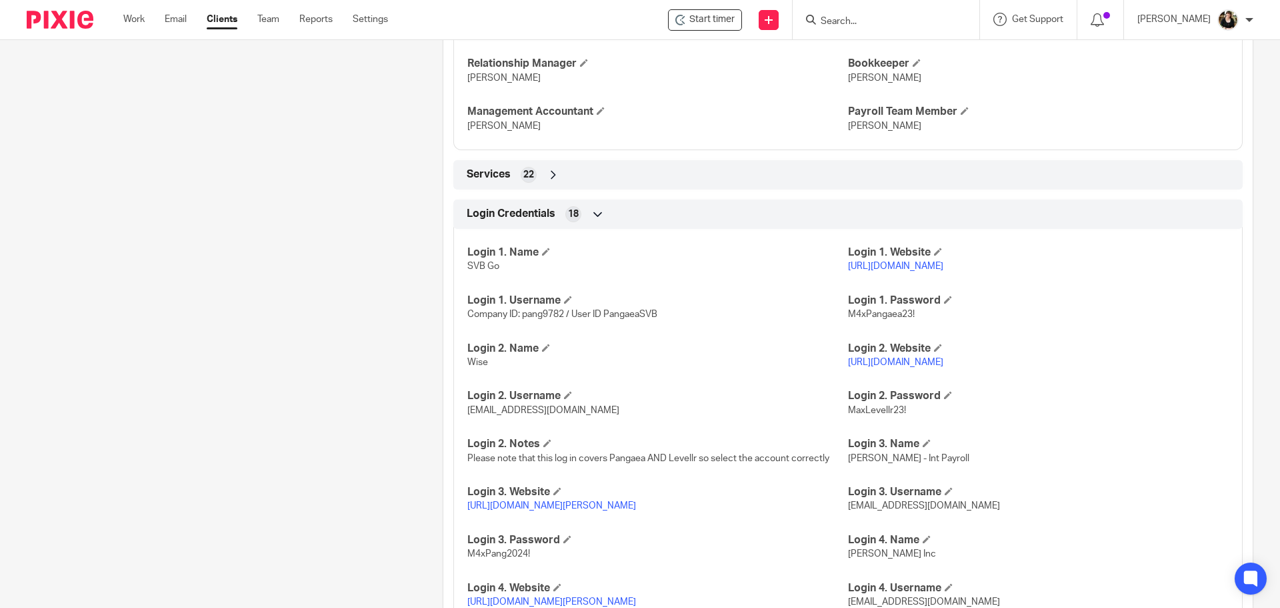
scroll to position [788, 0]
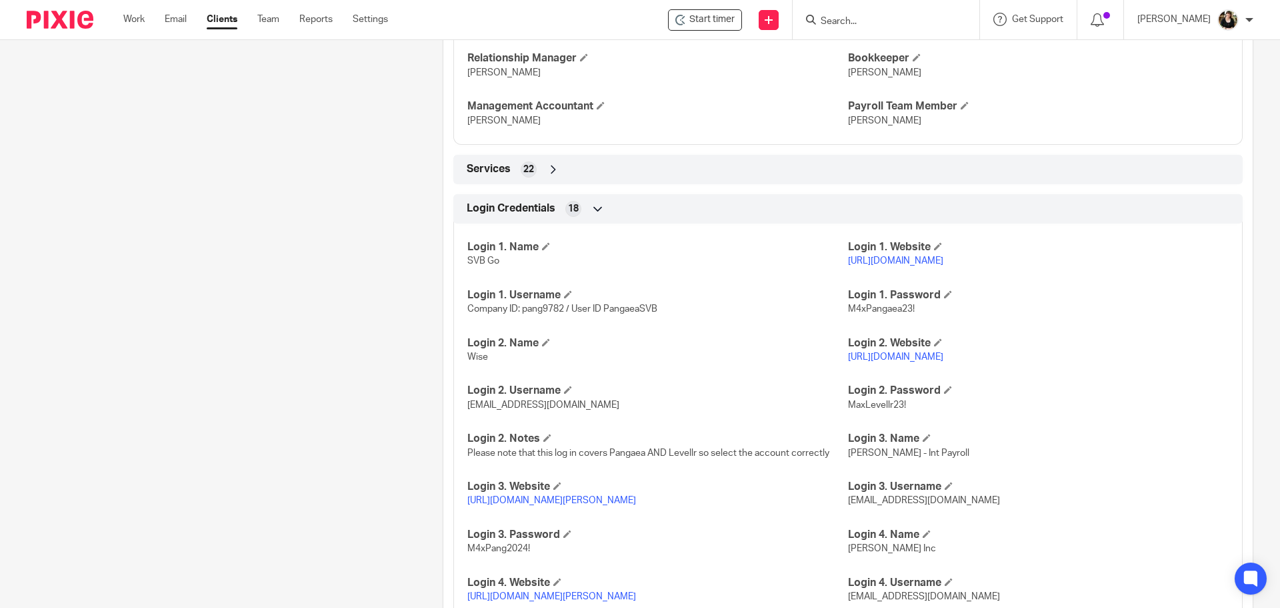
click at [519, 505] on link "[URL][DOMAIN_NAME][PERSON_NAME]" at bounding box center [551, 500] width 169 height 9
